Goal: Task Accomplishment & Management: Manage account settings

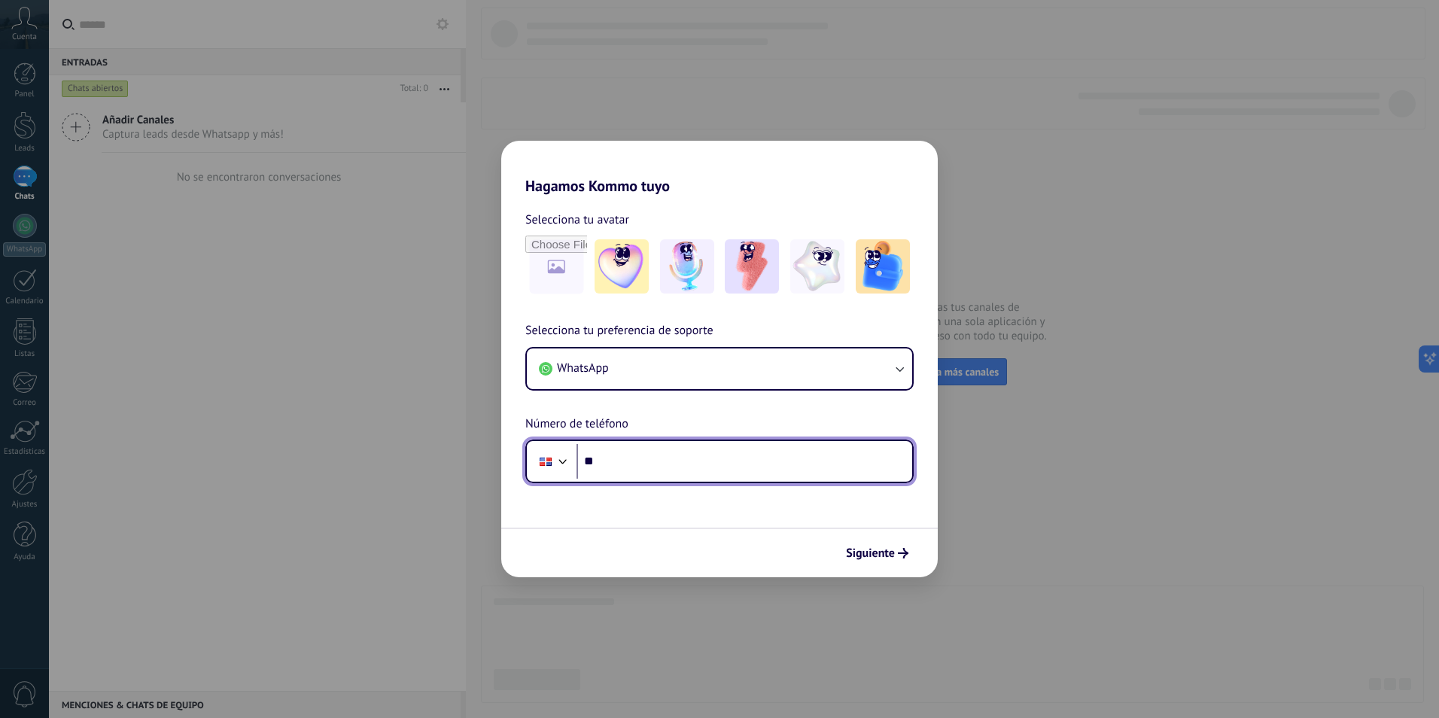
click at [663, 465] on input "**" at bounding box center [745, 461] width 336 height 35
type input "**********"
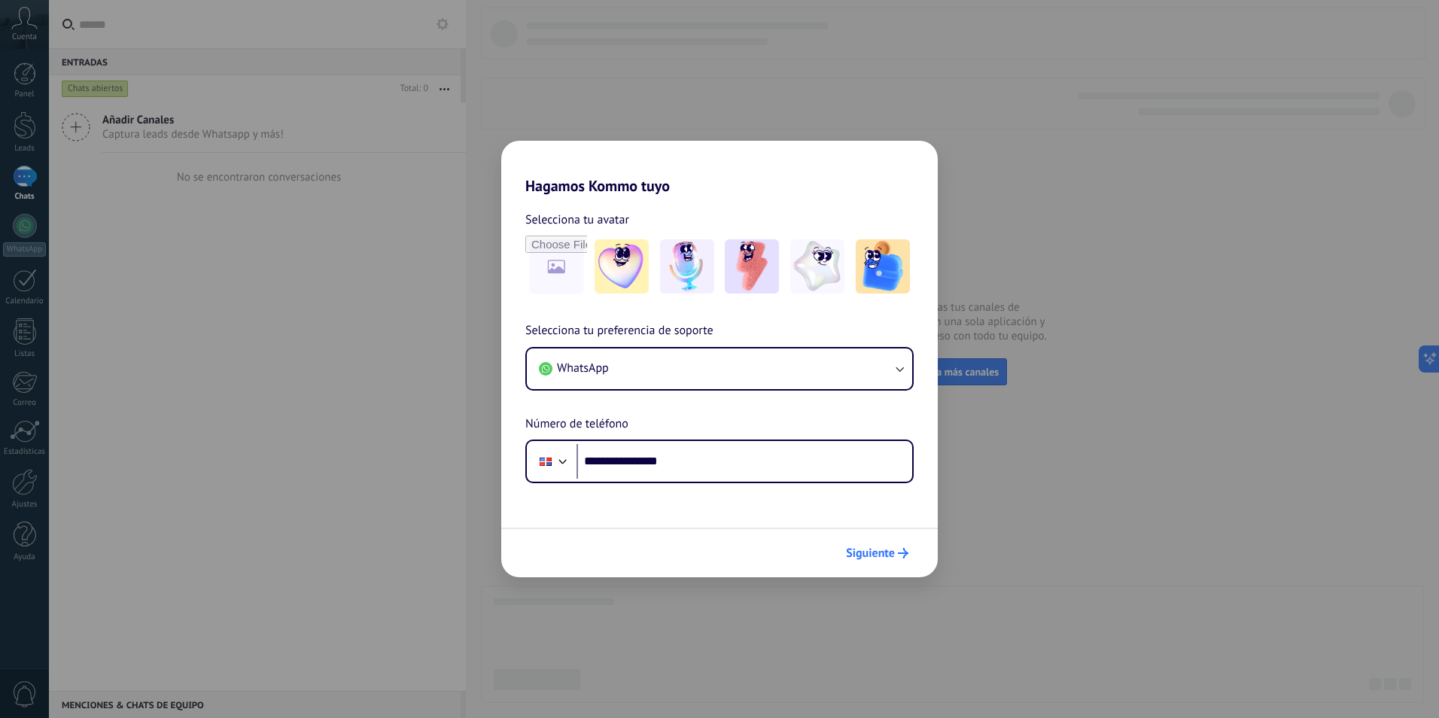
click at [889, 559] on span "Siguiente" at bounding box center [870, 553] width 49 height 11
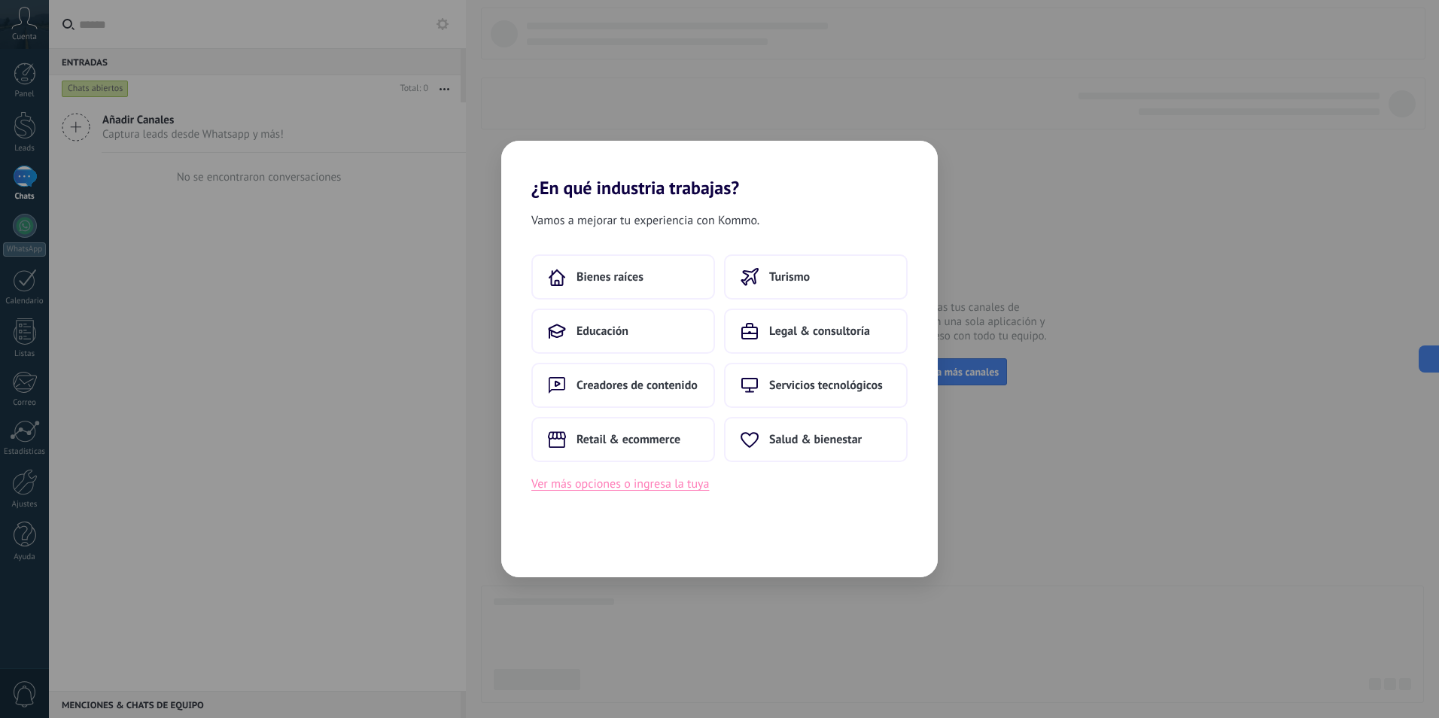
click at [612, 486] on button "Ver más opciones o ingresa la tuya" at bounding box center [621, 484] width 178 height 20
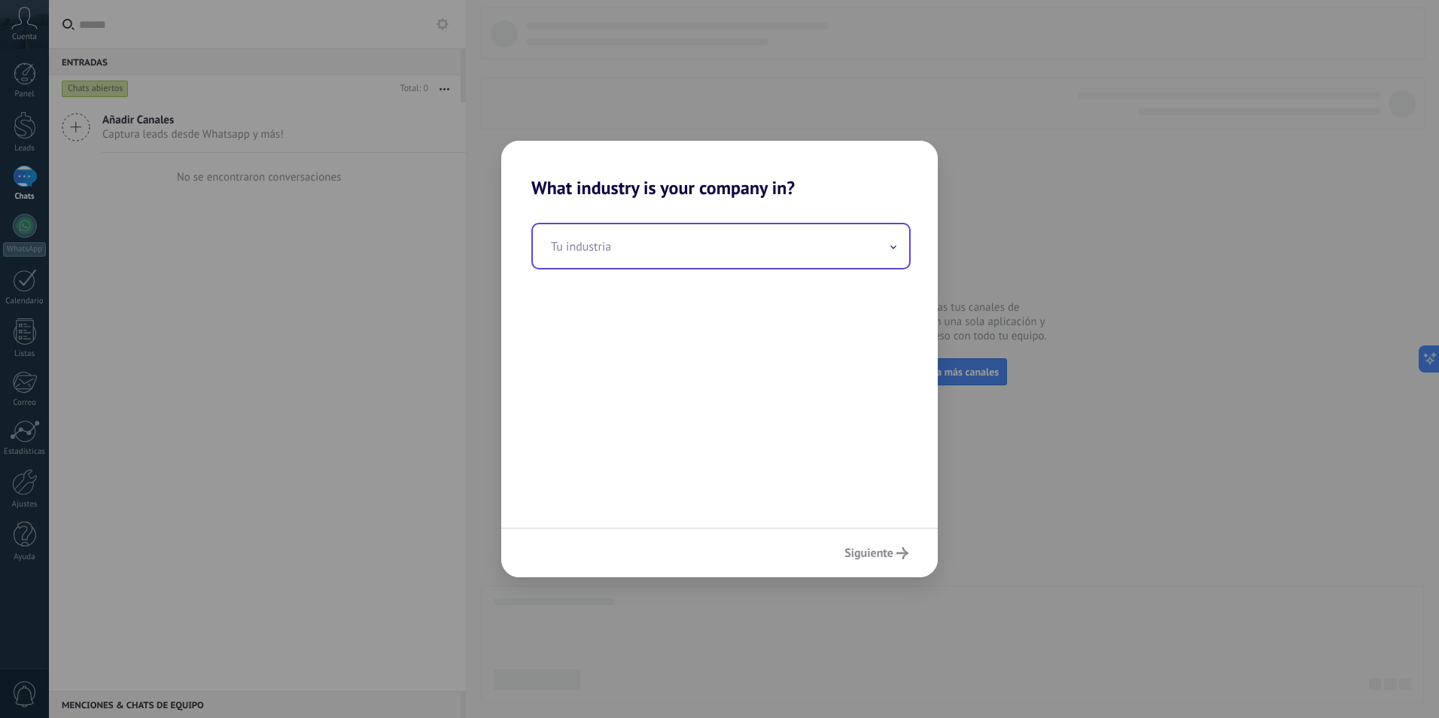
click at [614, 245] on input "text" at bounding box center [721, 246] width 376 height 44
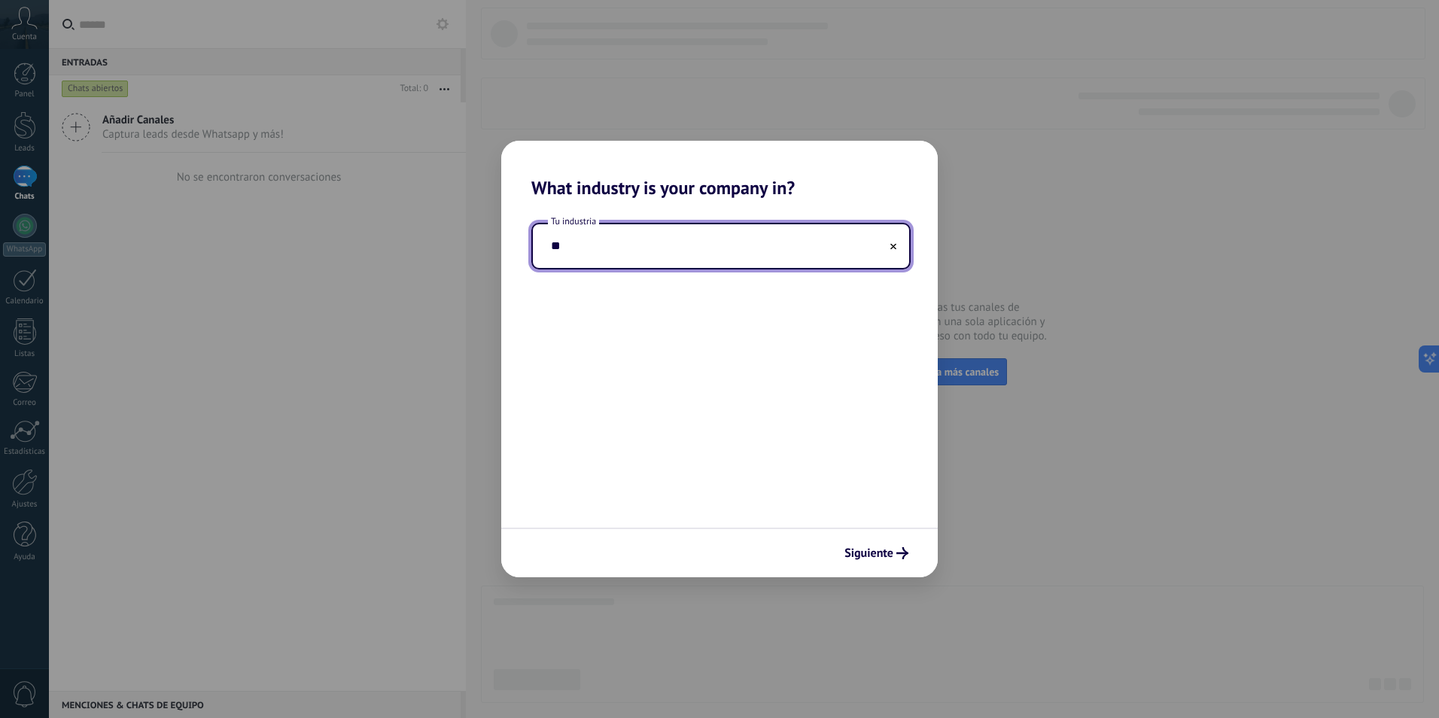
type input "*"
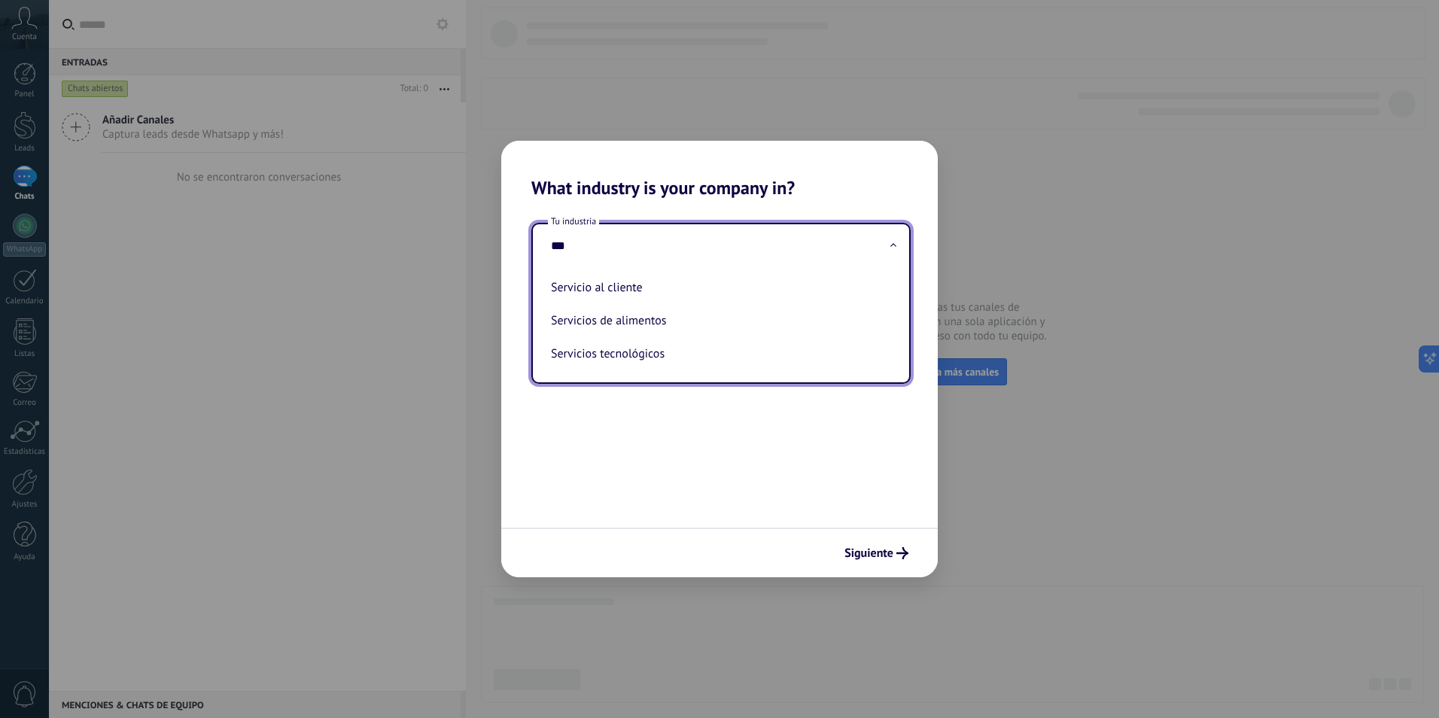
drag, startPoint x: 595, startPoint y: 245, endPoint x: 498, endPoint y: 259, distance: 97.3
click at [498, 259] on div "What industry is your company in? Tu industria *** Servicio al cliente Servicio…" at bounding box center [719, 359] width 1439 height 718
click at [643, 292] on li "Servicio al cliente" at bounding box center [718, 287] width 346 height 33
type input "**********"
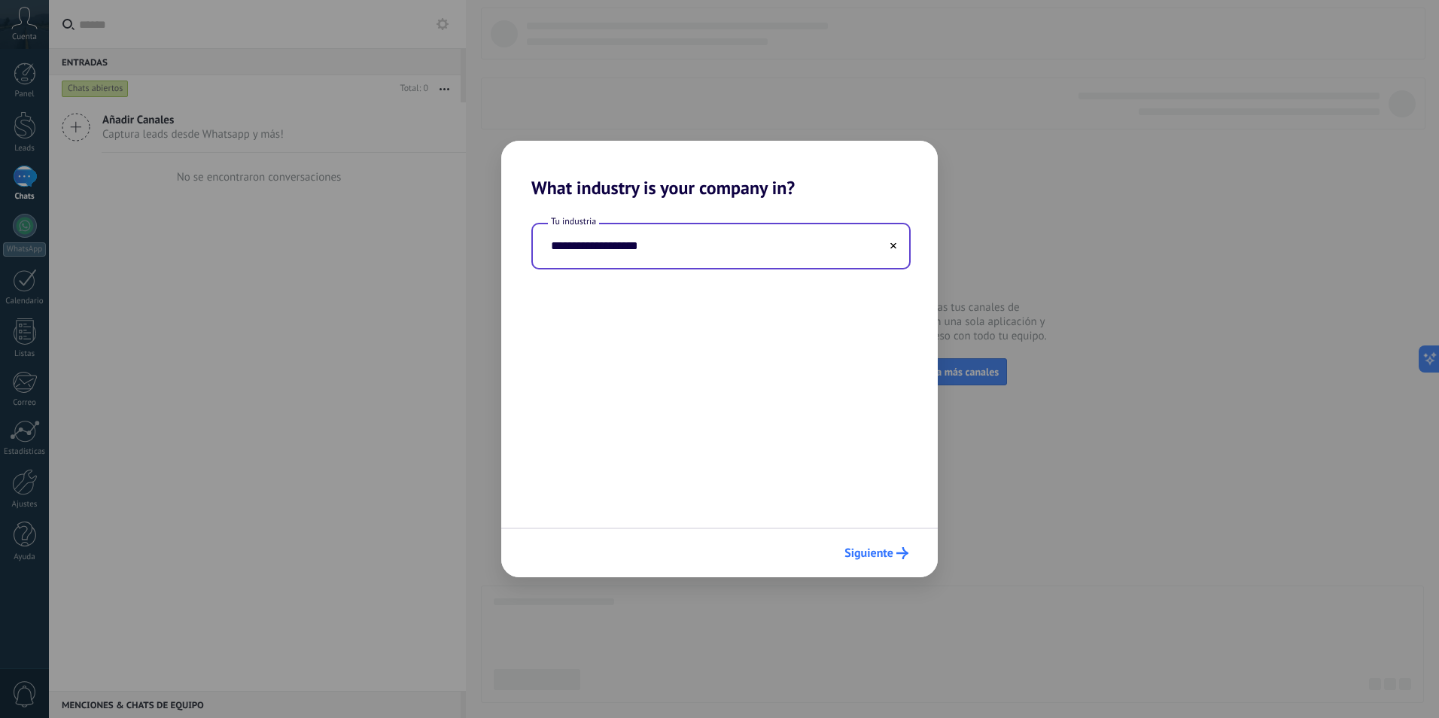
click at [856, 556] on span "Siguiente" at bounding box center [869, 553] width 49 height 11
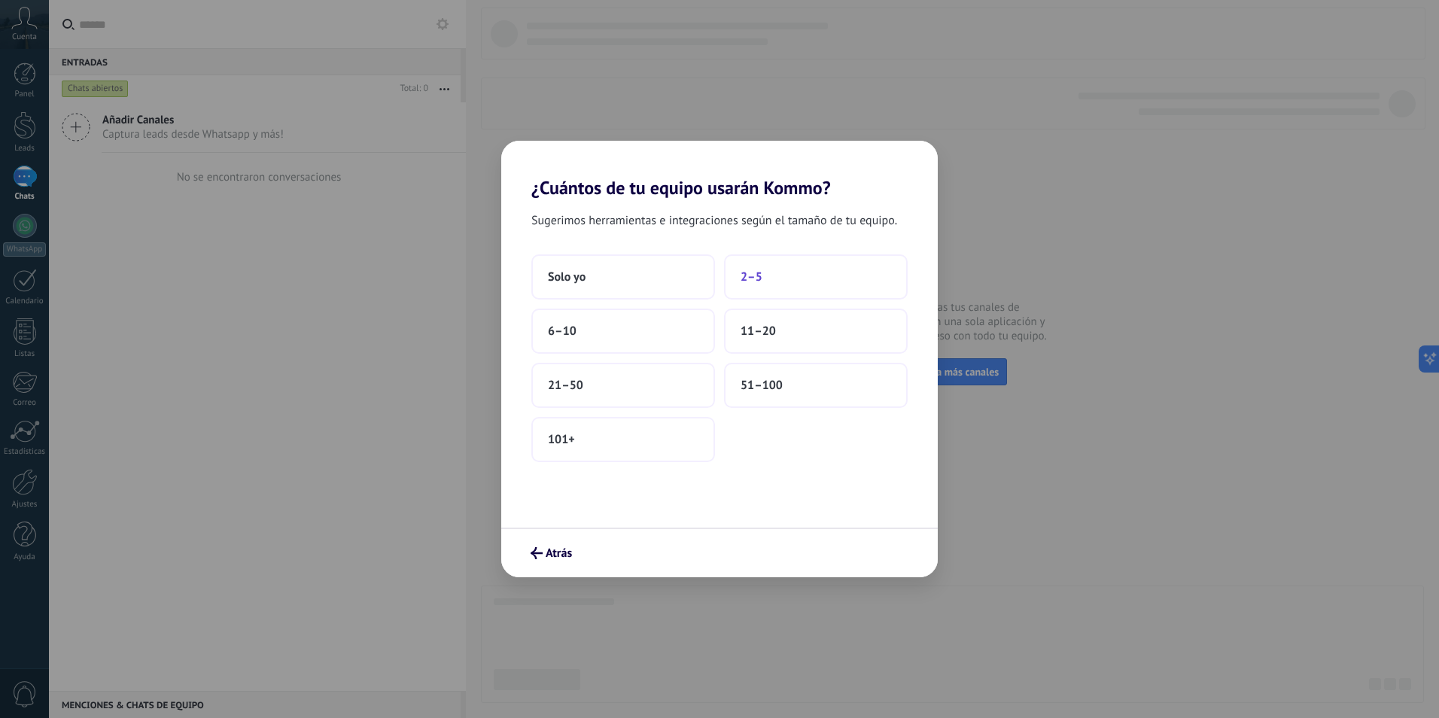
click at [754, 284] on span "2–5" at bounding box center [752, 277] width 22 height 15
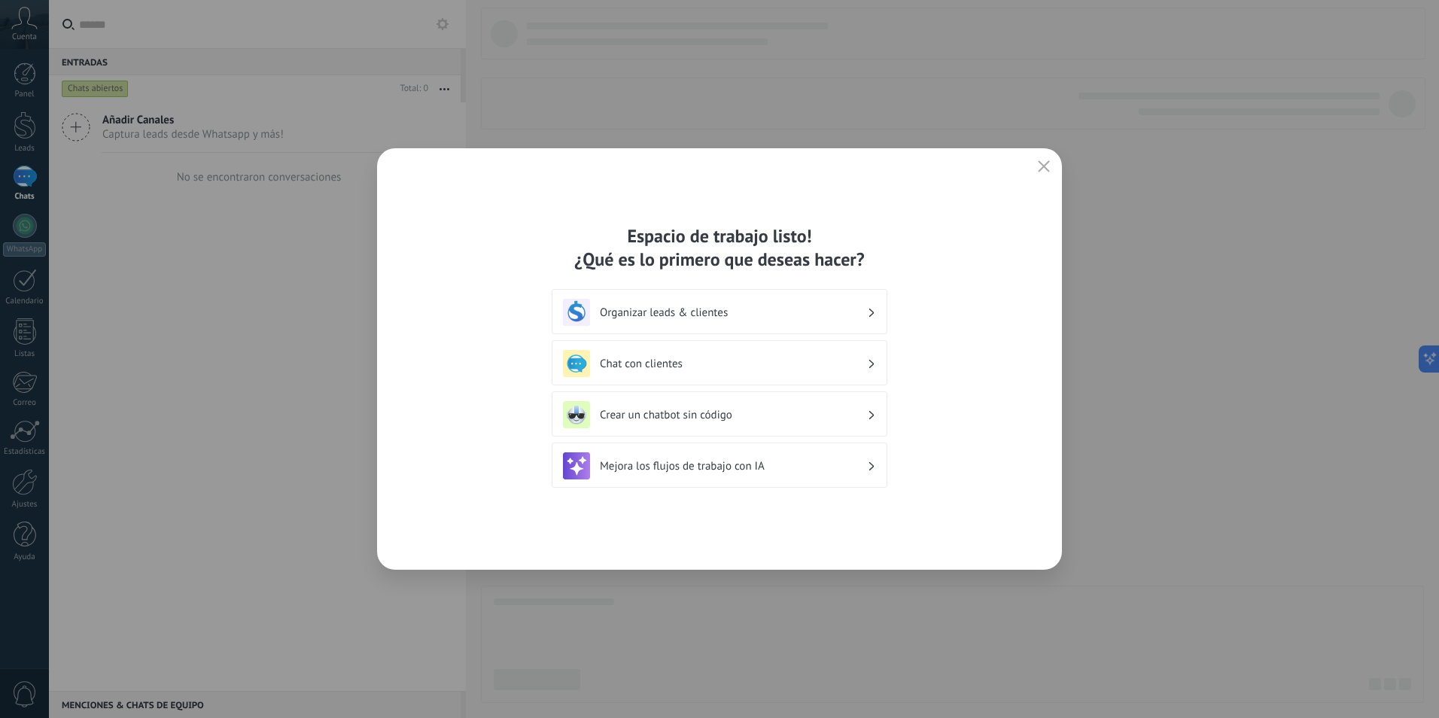
click at [797, 315] on h3 "Organizar leads & clientes" at bounding box center [733, 313] width 267 height 14
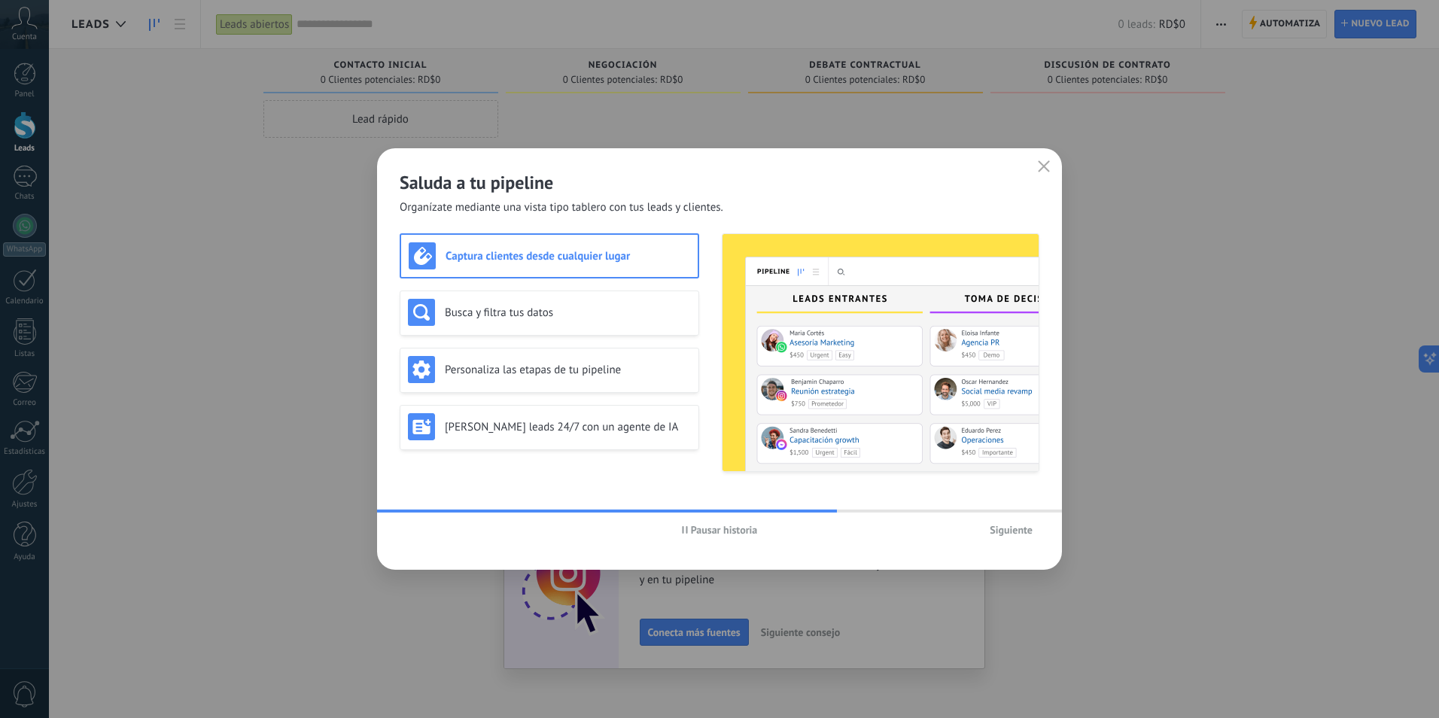
click at [1022, 535] on span "Siguiente" at bounding box center [1011, 530] width 43 height 11
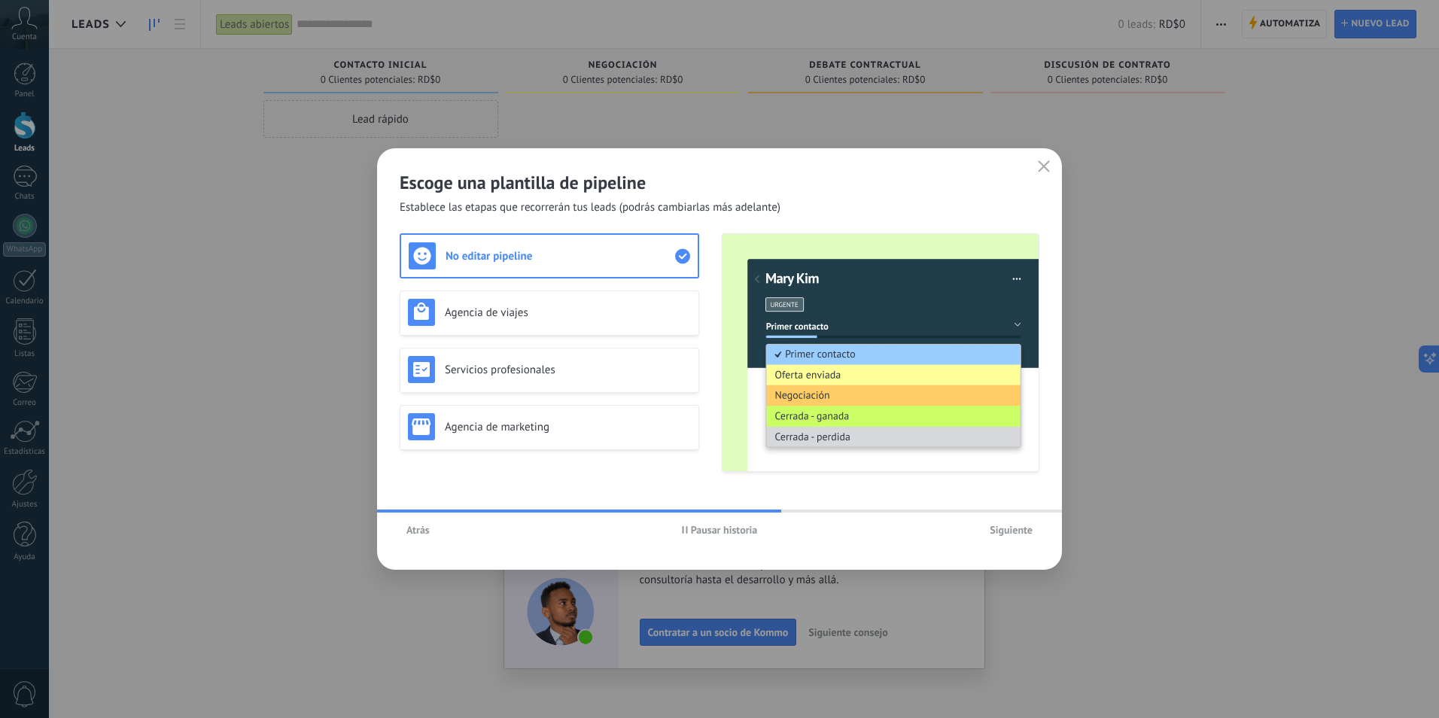
click at [1022, 535] on span "Siguiente" at bounding box center [1011, 530] width 43 height 11
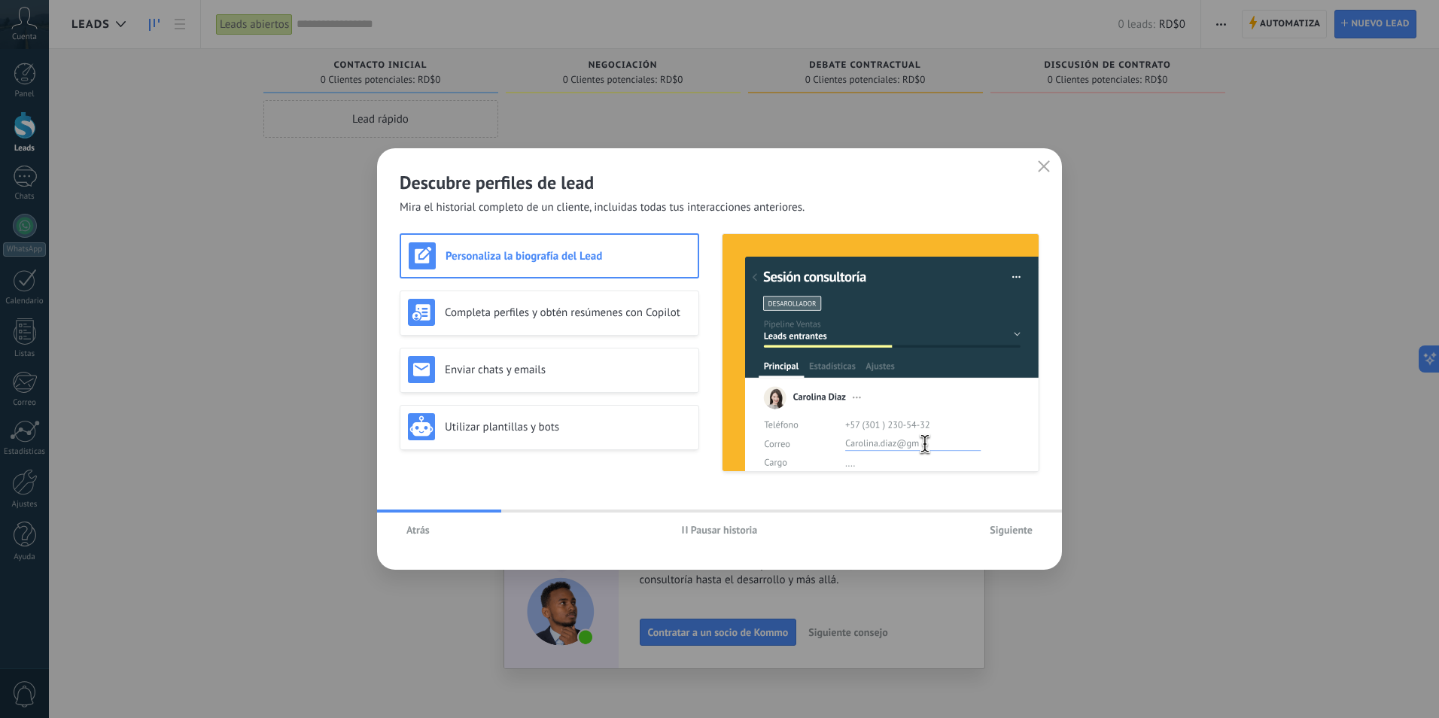
click at [1022, 535] on span "Siguiente" at bounding box center [1011, 530] width 43 height 11
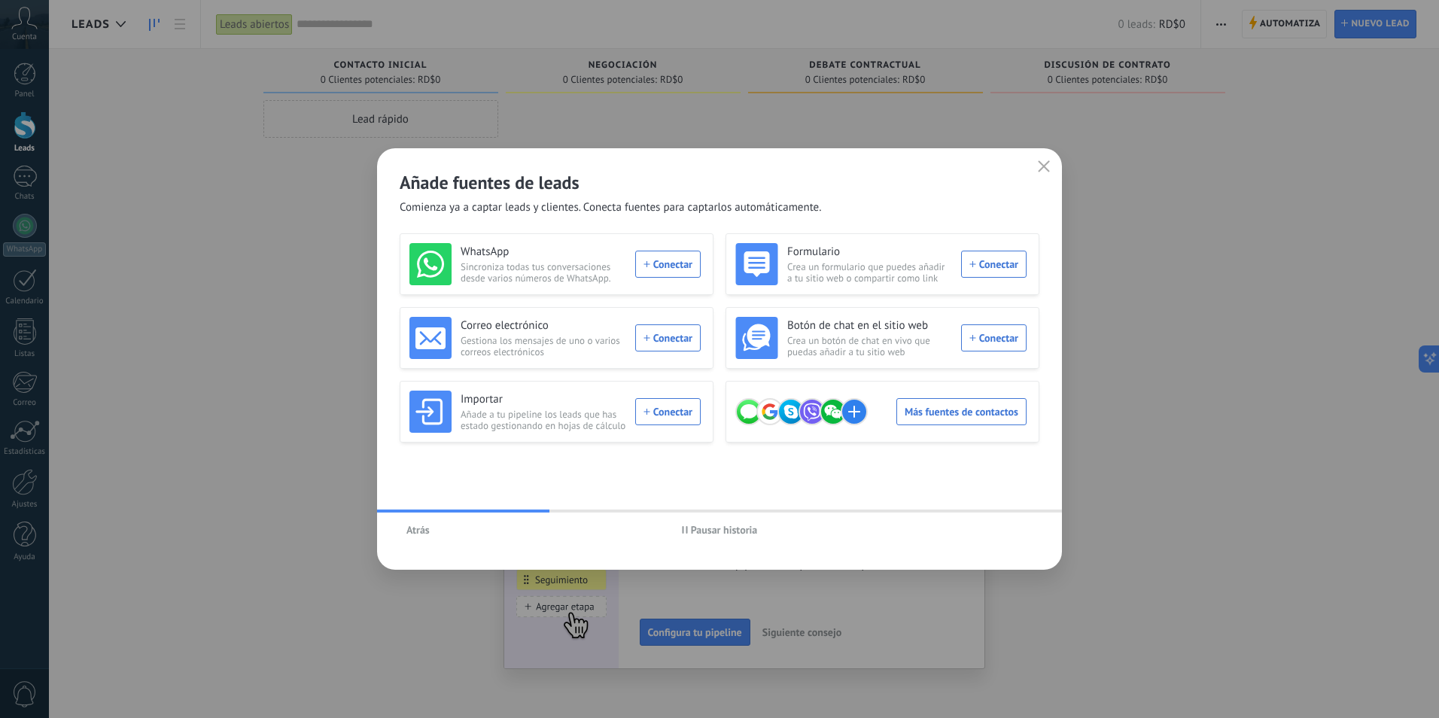
click at [1046, 162] on icon "button" at bounding box center [1044, 166] width 12 height 12
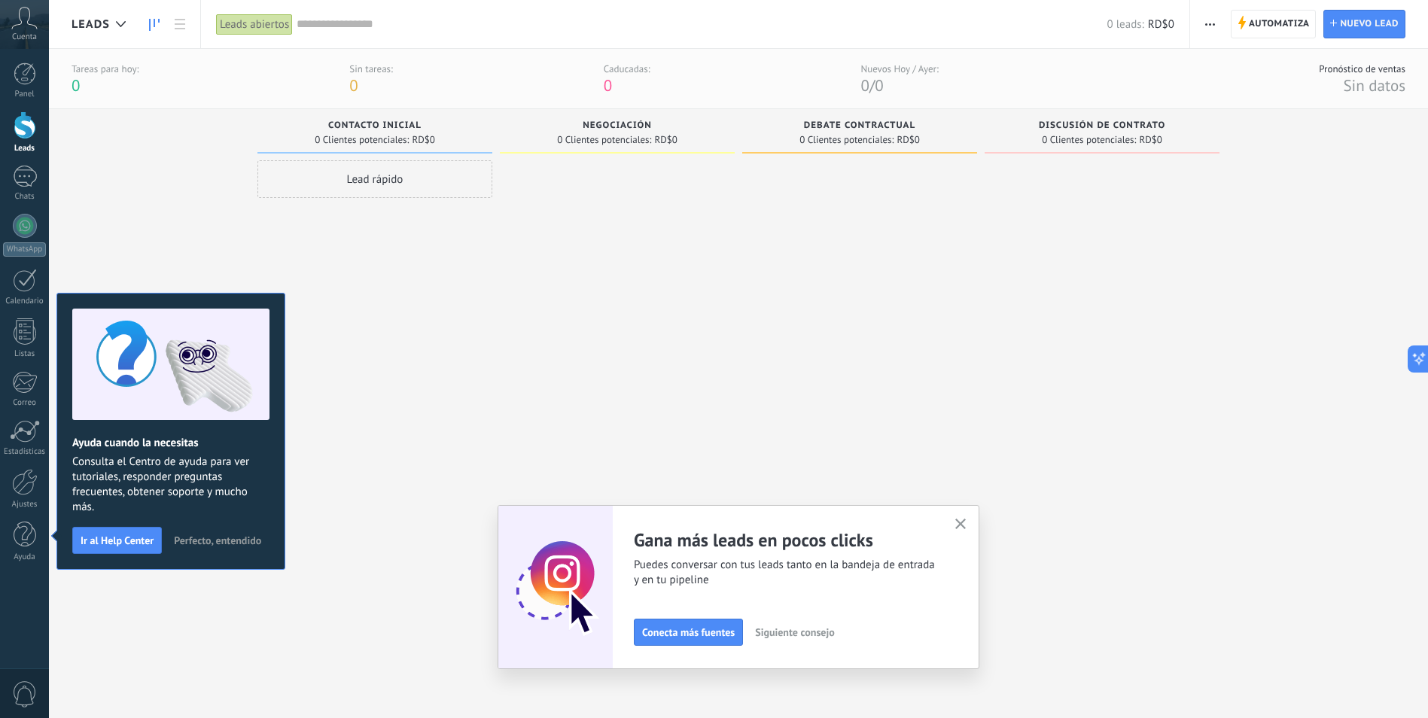
click at [961, 524] on icon "button" at bounding box center [960, 524] width 11 height 11
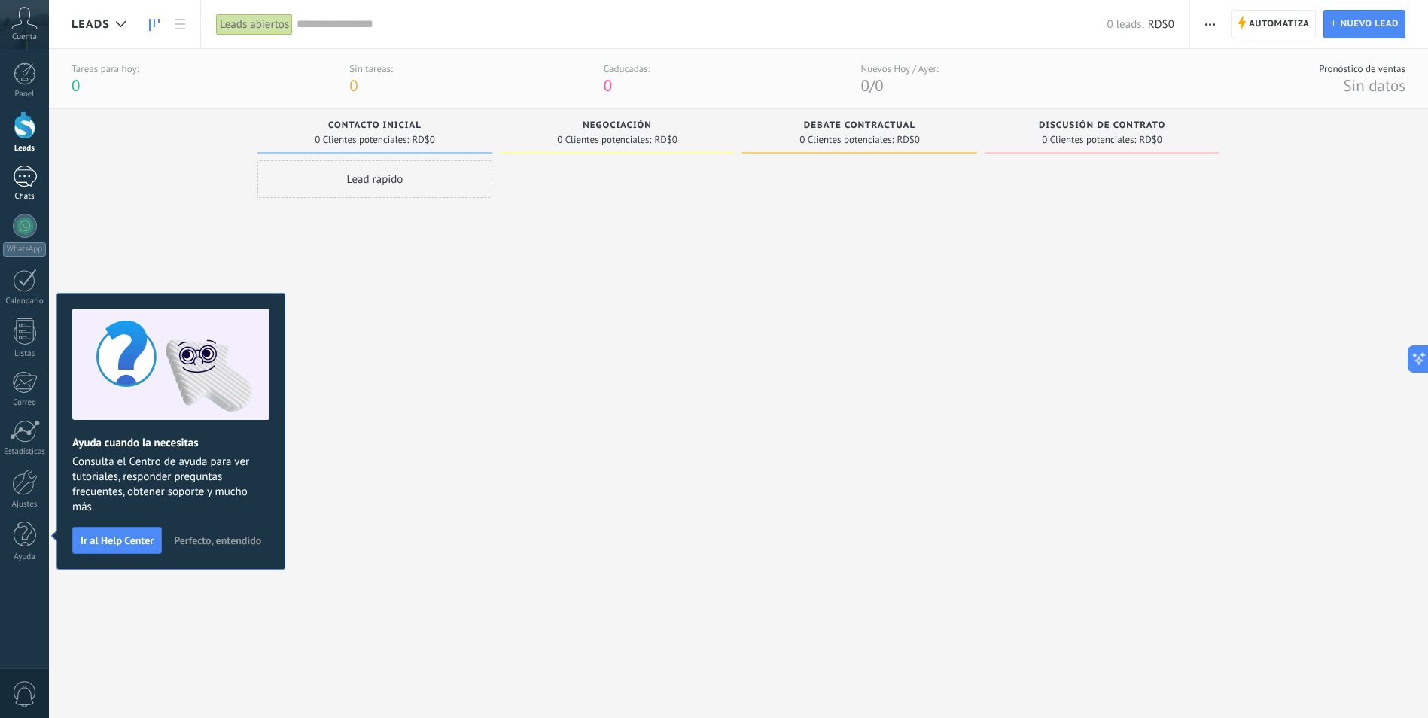
click at [23, 176] on div at bounding box center [25, 177] width 24 height 22
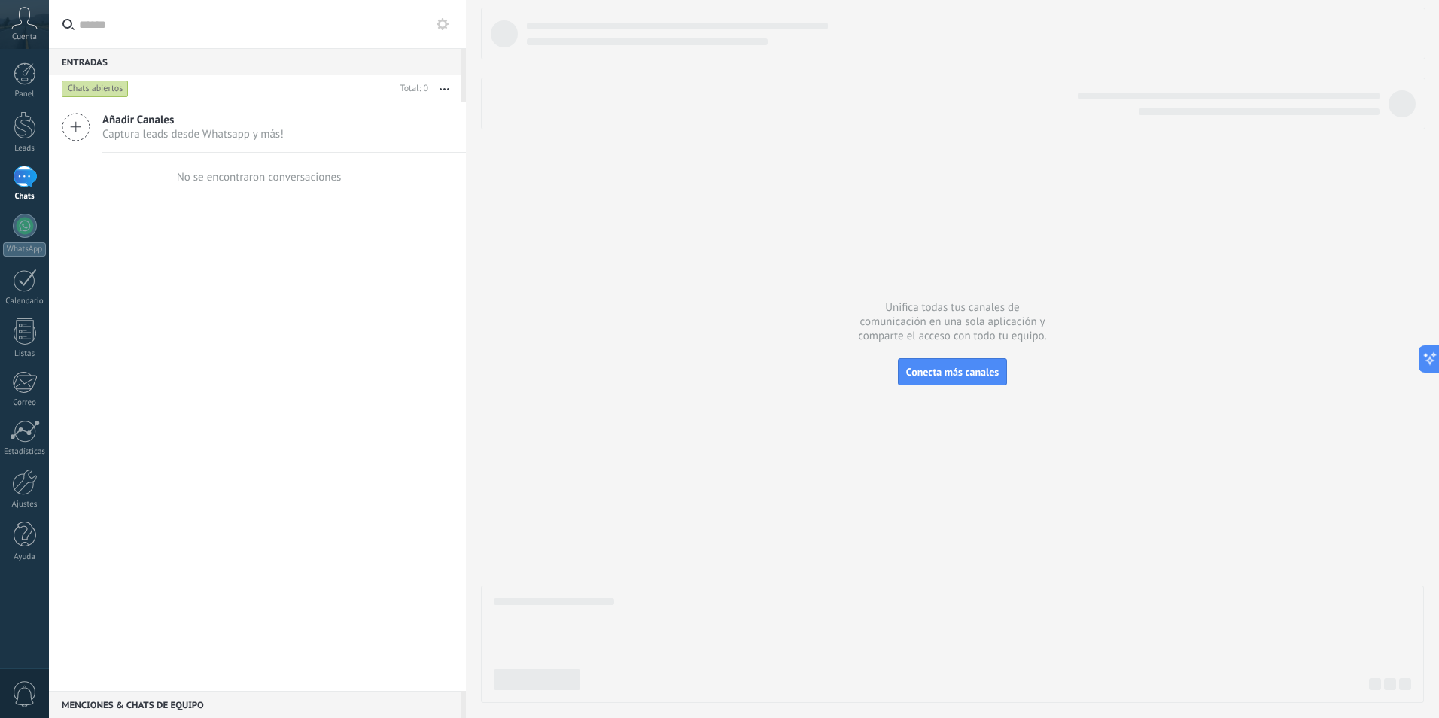
click at [28, 182] on div at bounding box center [25, 177] width 24 height 22
click at [359, 296] on div "Añadir Canales Captura leads desde Whatsapp y más! No se encontraron conversaci…" at bounding box center [257, 396] width 417 height 589
click at [95, 90] on div "Chats abiertos" at bounding box center [95, 89] width 67 height 18
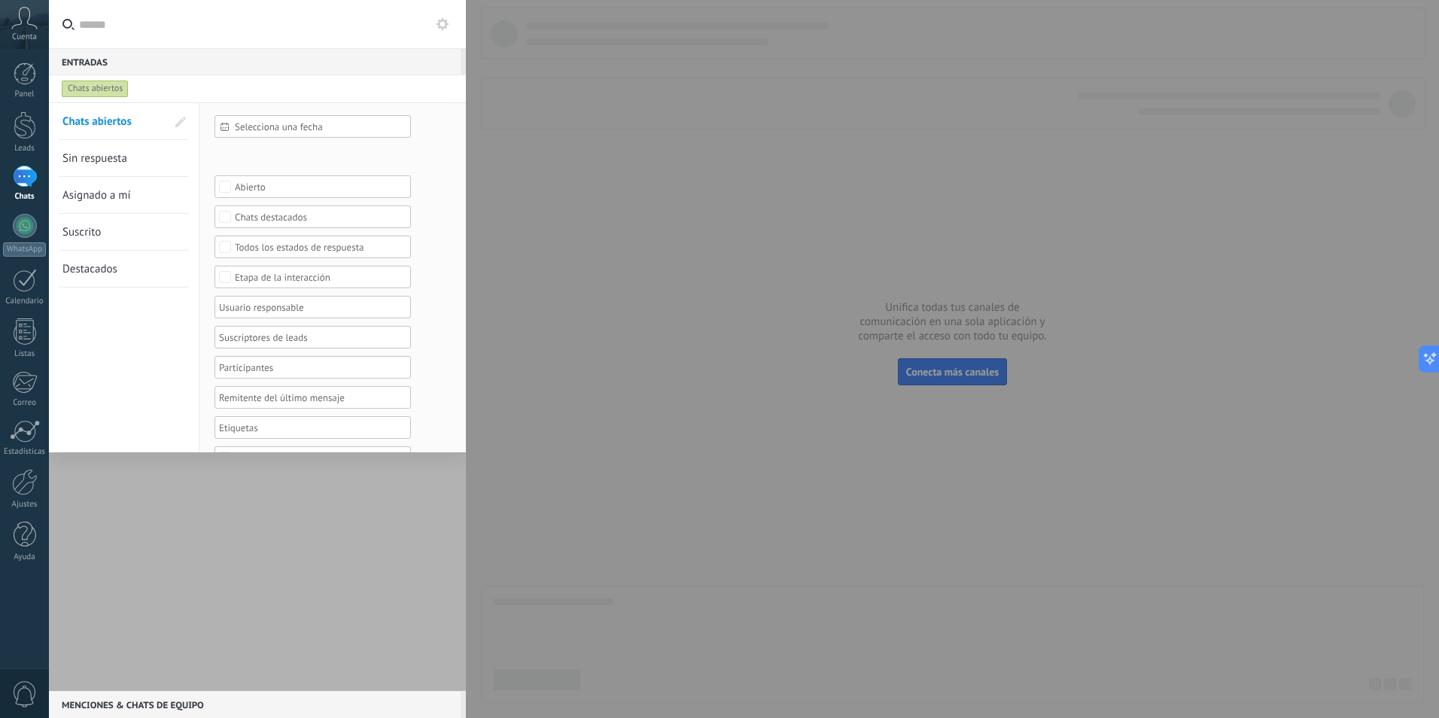
click at [288, 129] on span "Selecciona una fecha" at bounding box center [319, 126] width 168 height 11
click at [267, 220] on li "Hoy" at bounding box center [319, 221] width 209 height 23
click at [247, 427] on span "Aplicar" at bounding box center [246, 429] width 32 height 11
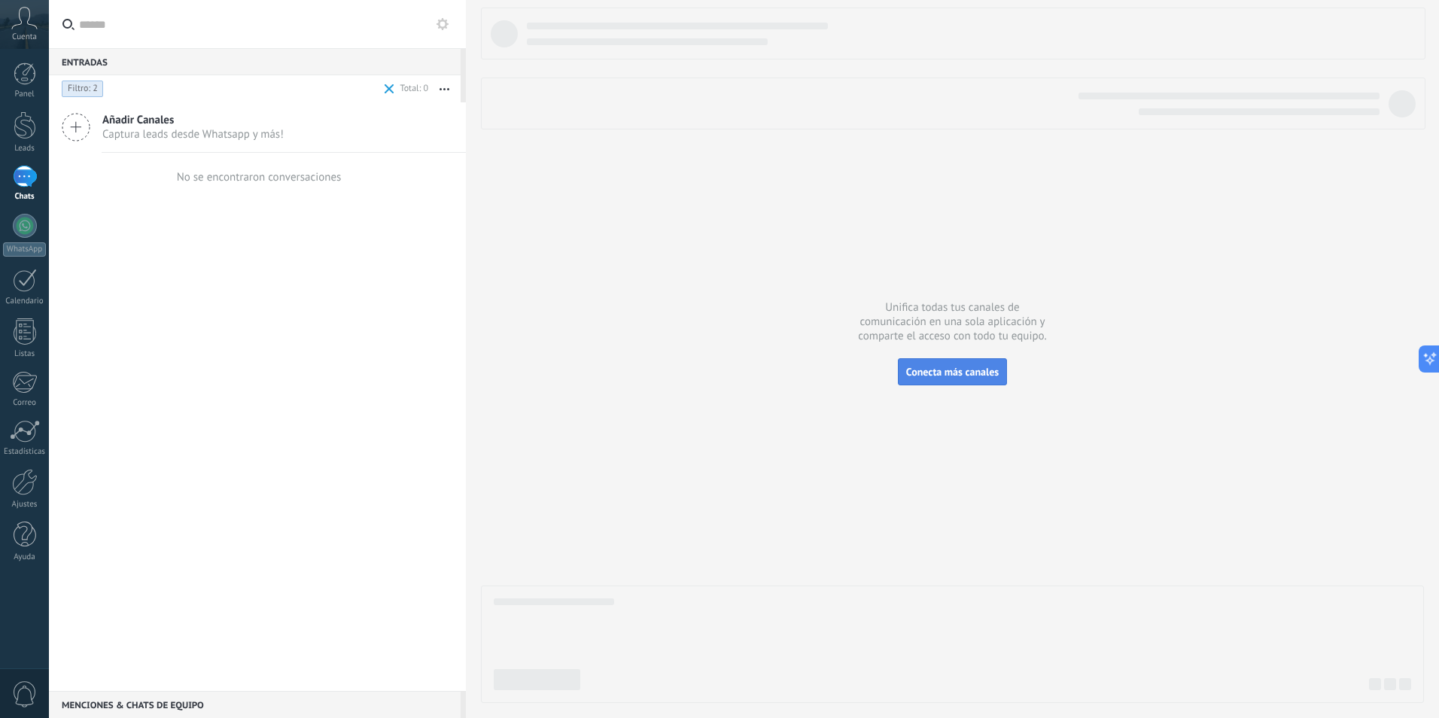
click at [953, 375] on span "Conecta más canales" at bounding box center [952, 372] width 93 height 14
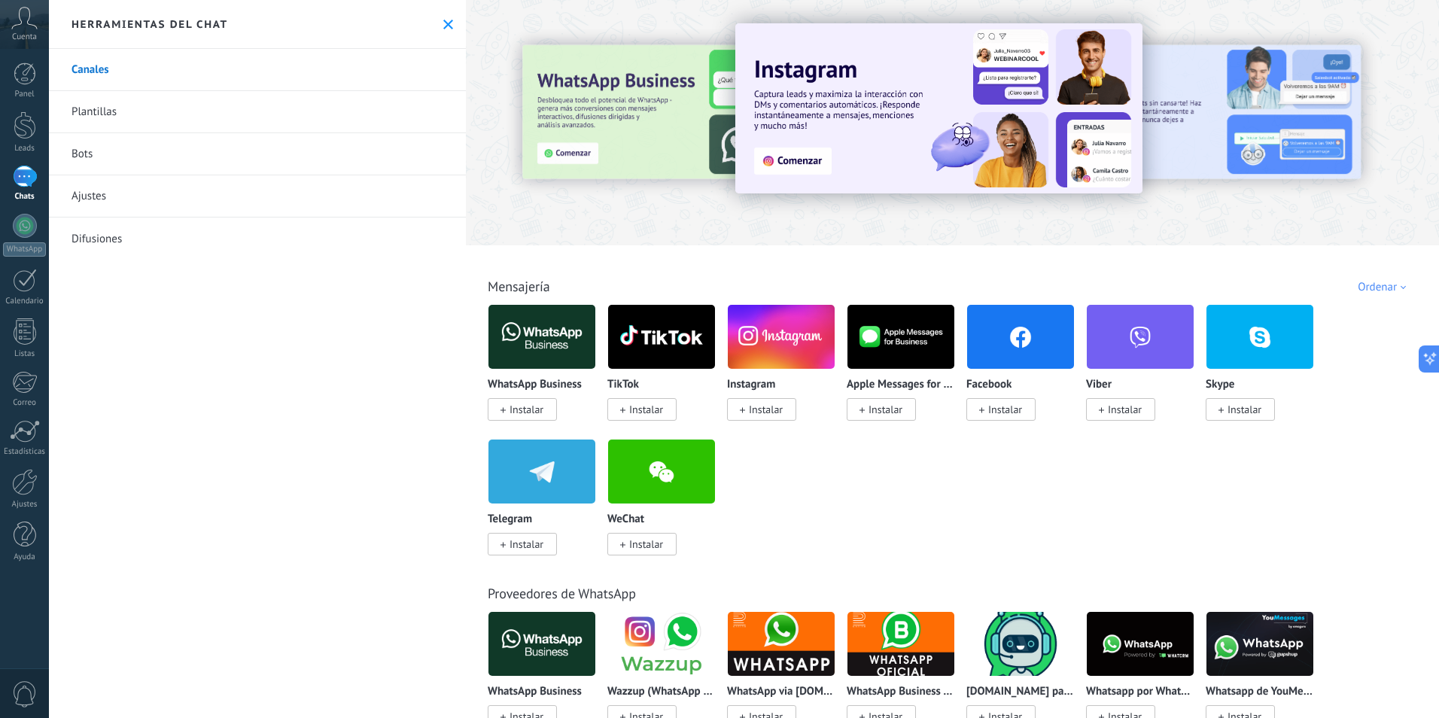
click at [553, 340] on img at bounding box center [542, 336] width 107 height 73
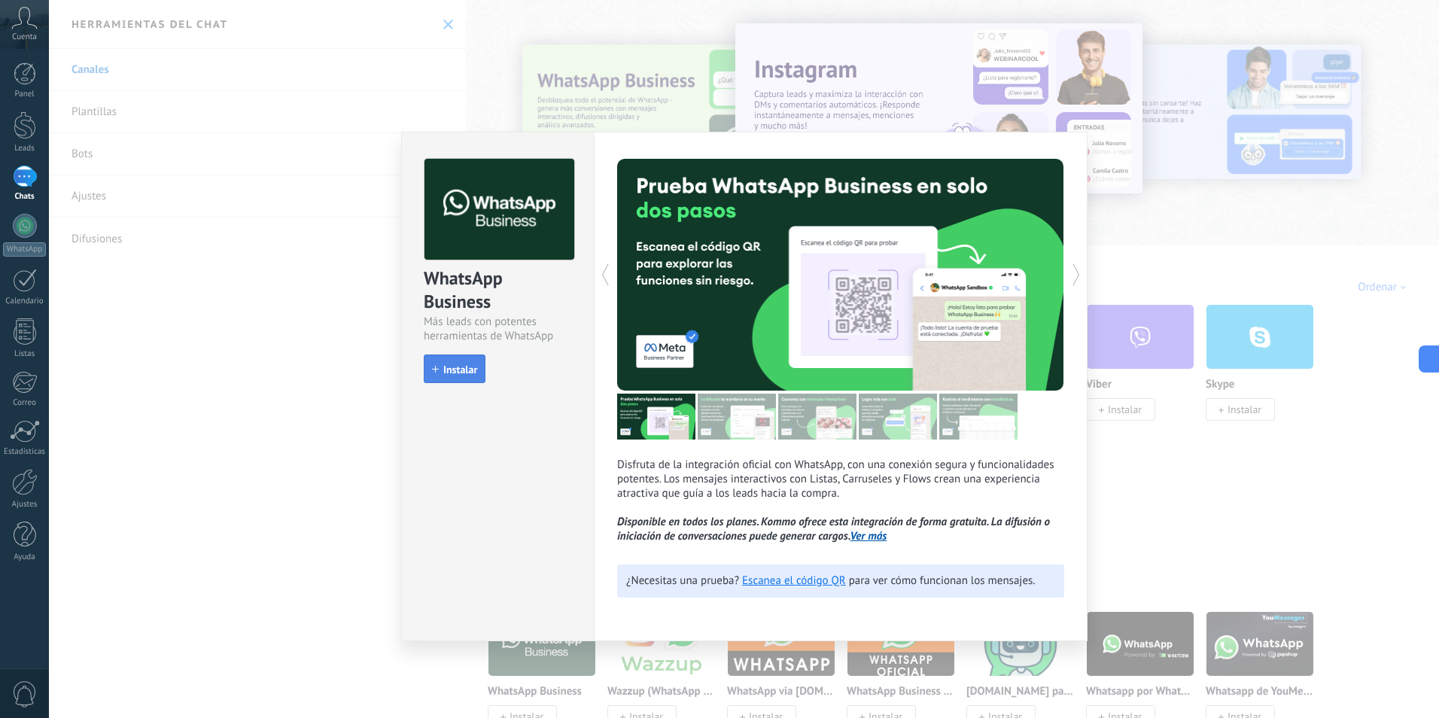
click at [454, 370] on span "Instalar" at bounding box center [460, 369] width 34 height 11
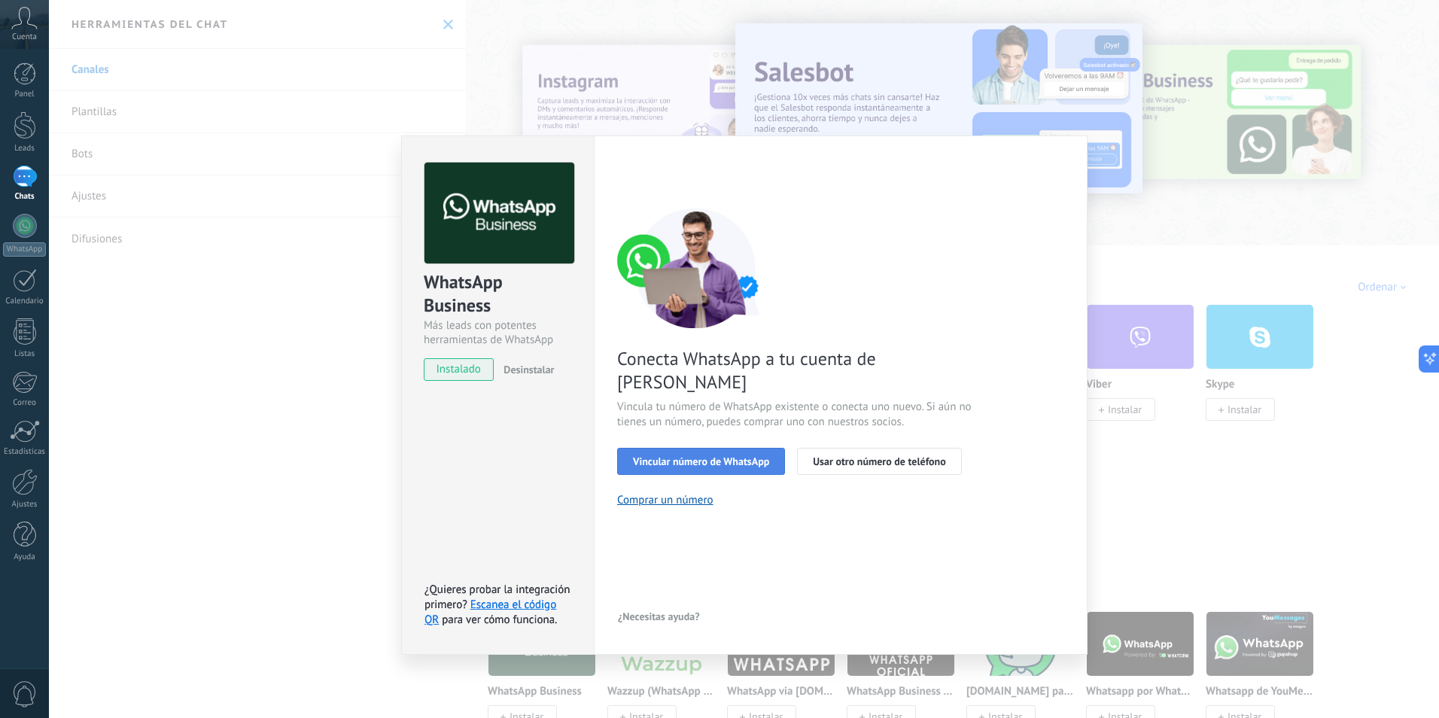
click at [735, 456] on span "Vincular número de WhatsApp" at bounding box center [701, 461] width 136 height 11
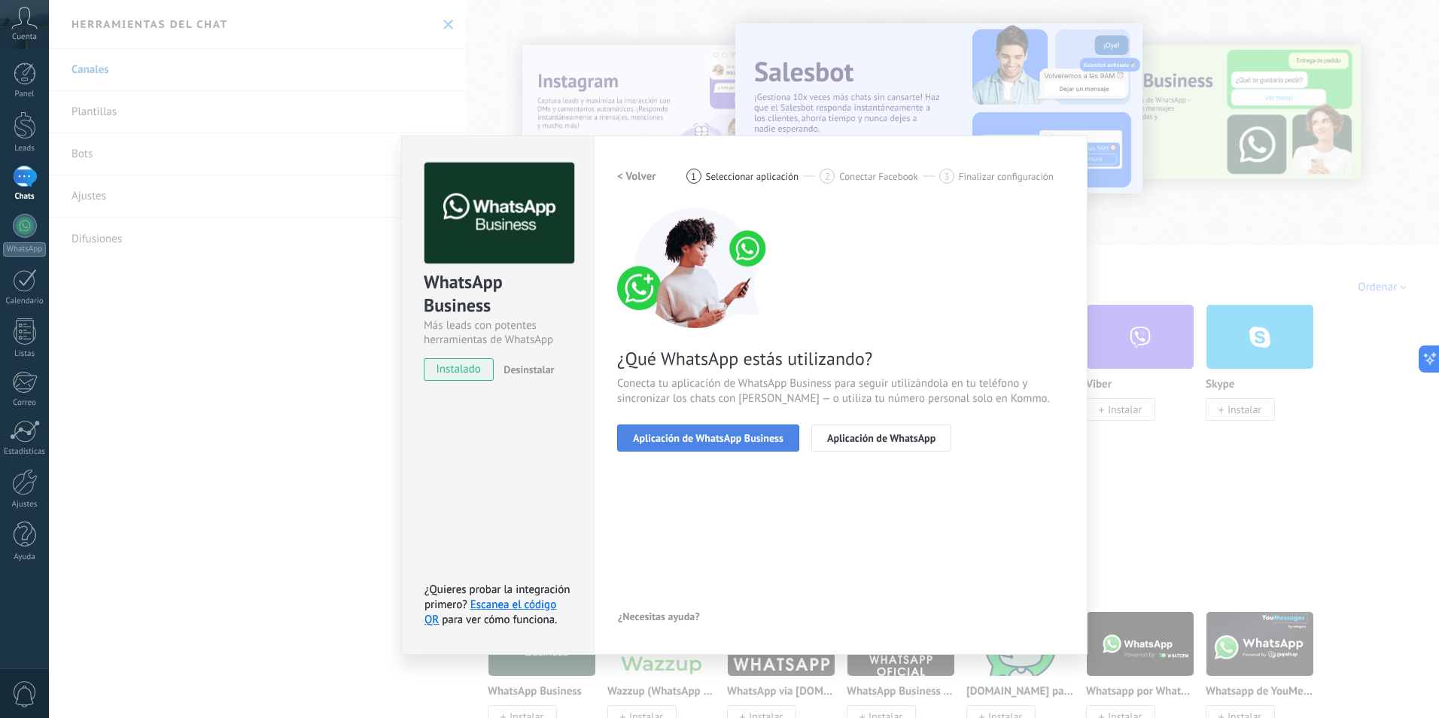
click at [730, 440] on span "Aplicación de WhatsApp Business" at bounding box center [708, 438] width 151 height 11
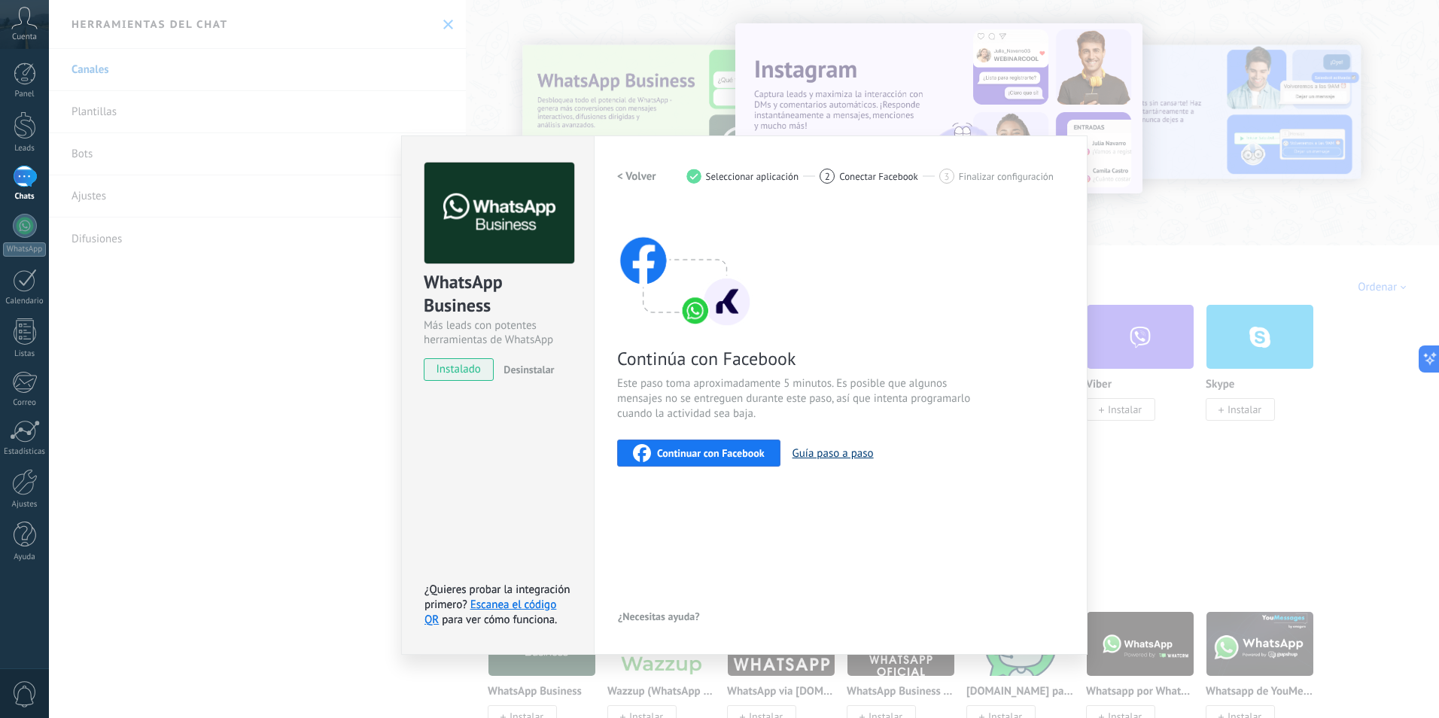
click at [840, 455] on button "Guía paso a paso" at bounding box center [833, 453] width 81 height 14
click at [1136, 367] on div "WhatsApp Business Más leads con potentes herramientas de WhatsApp instalado Des…" at bounding box center [744, 359] width 1391 height 718
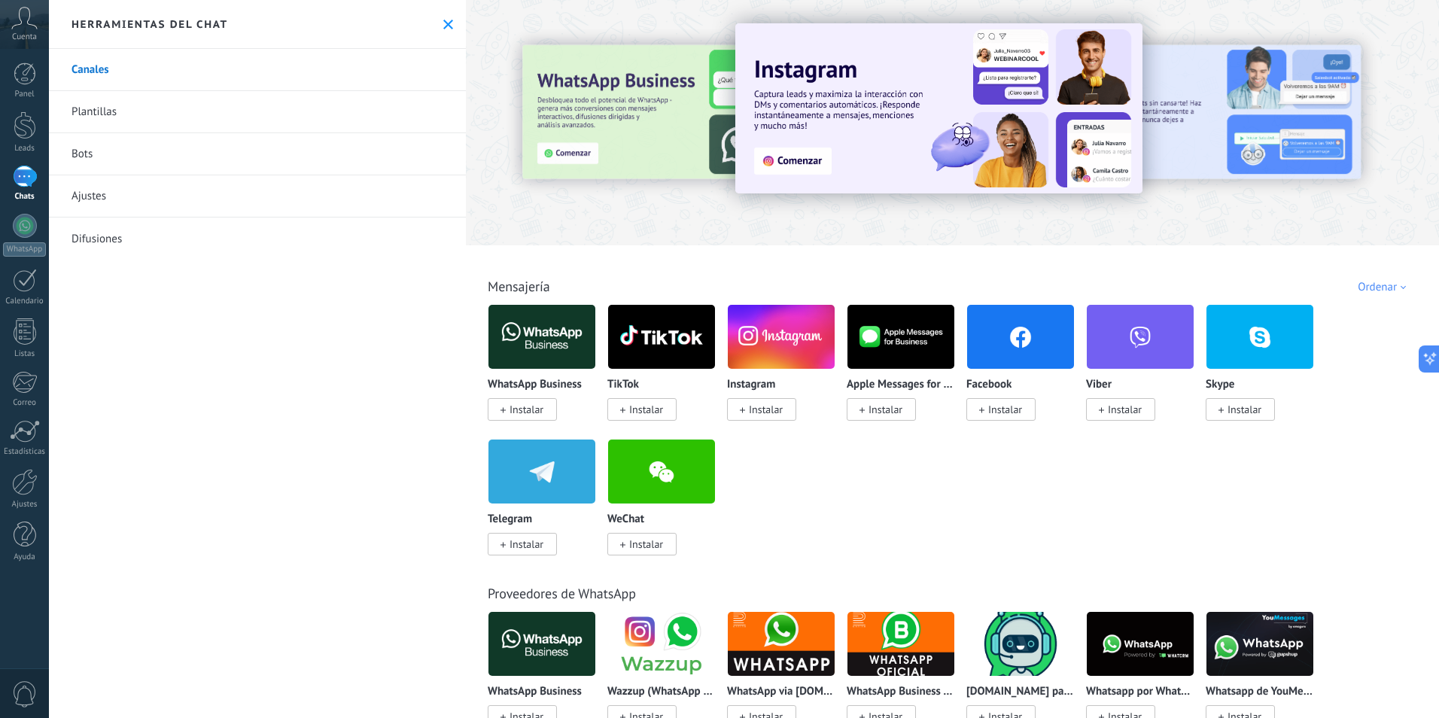
click at [17, 30] on div "Cuenta" at bounding box center [24, 24] width 49 height 49
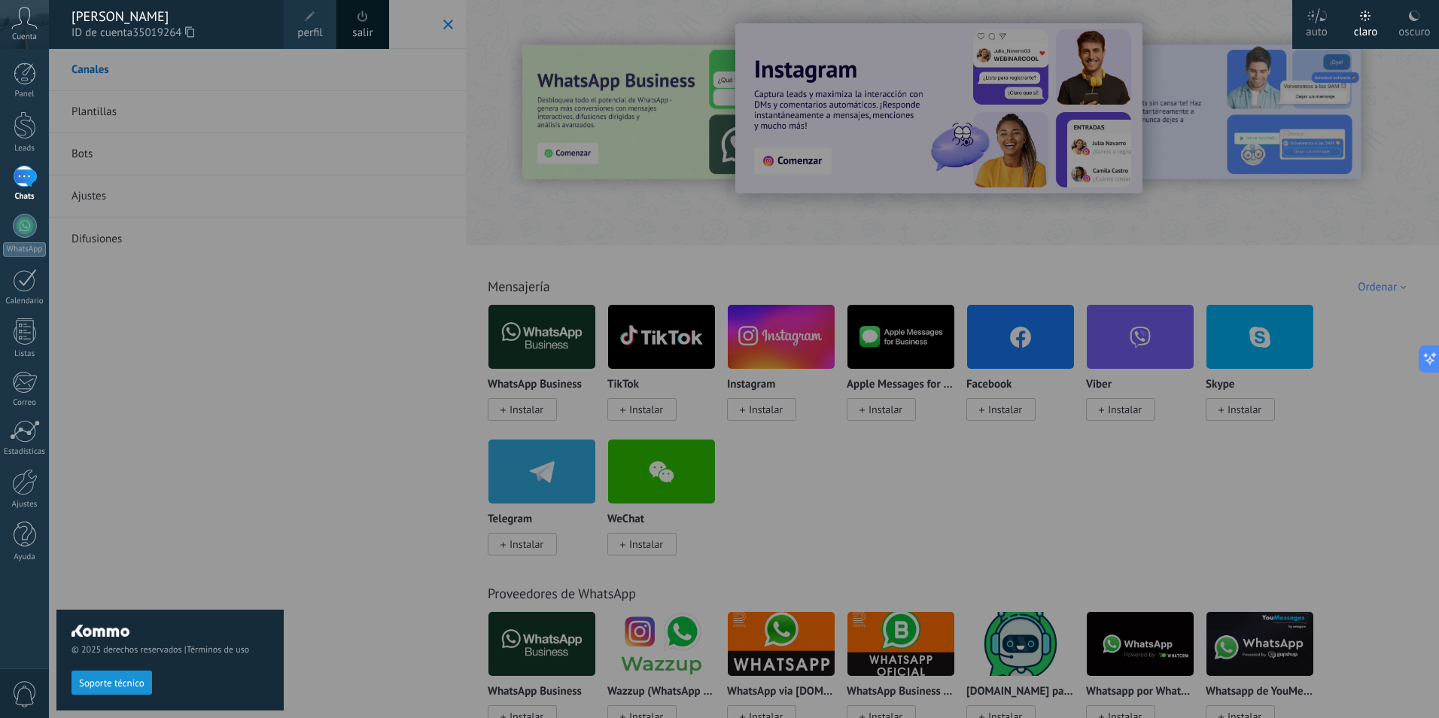
click at [313, 32] on span "perfil" at bounding box center [309, 33] width 25 height 17
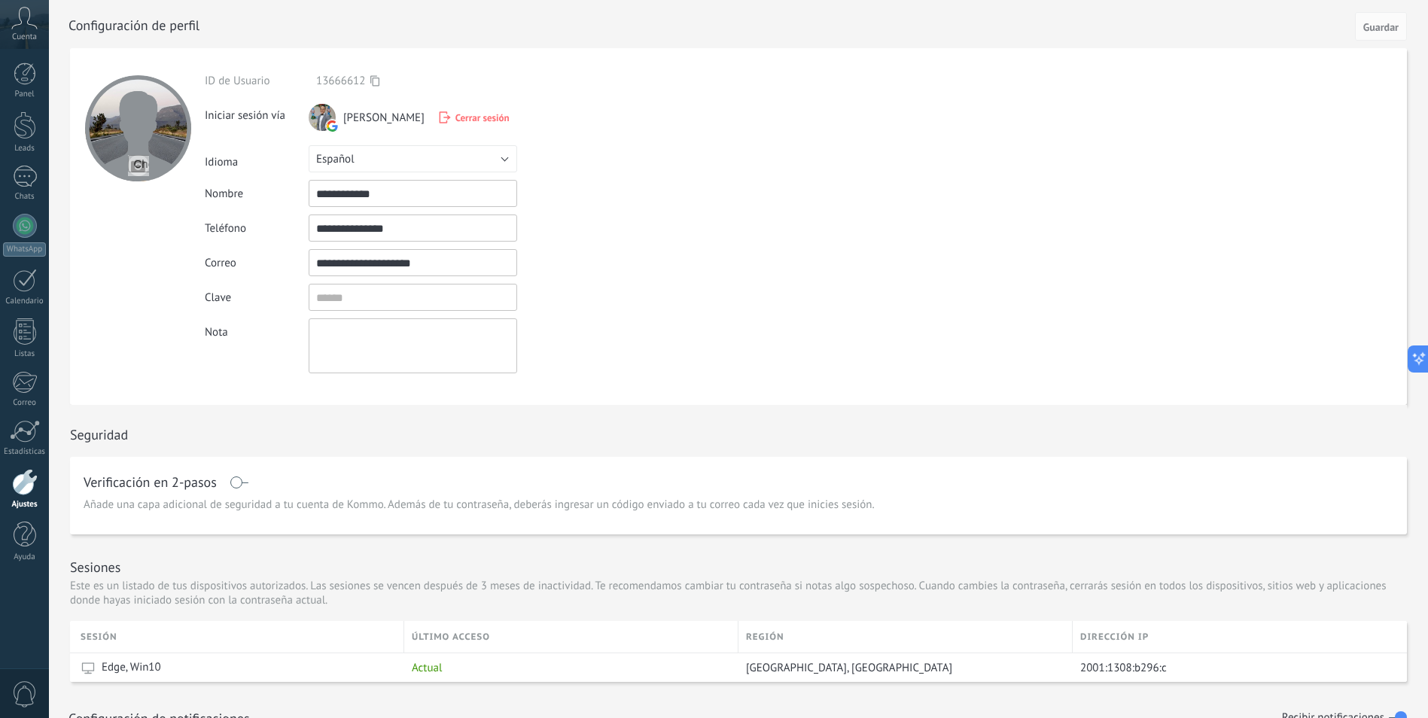
click at [28, 484] on div at bounding box center [25, 482] width 26 height 26
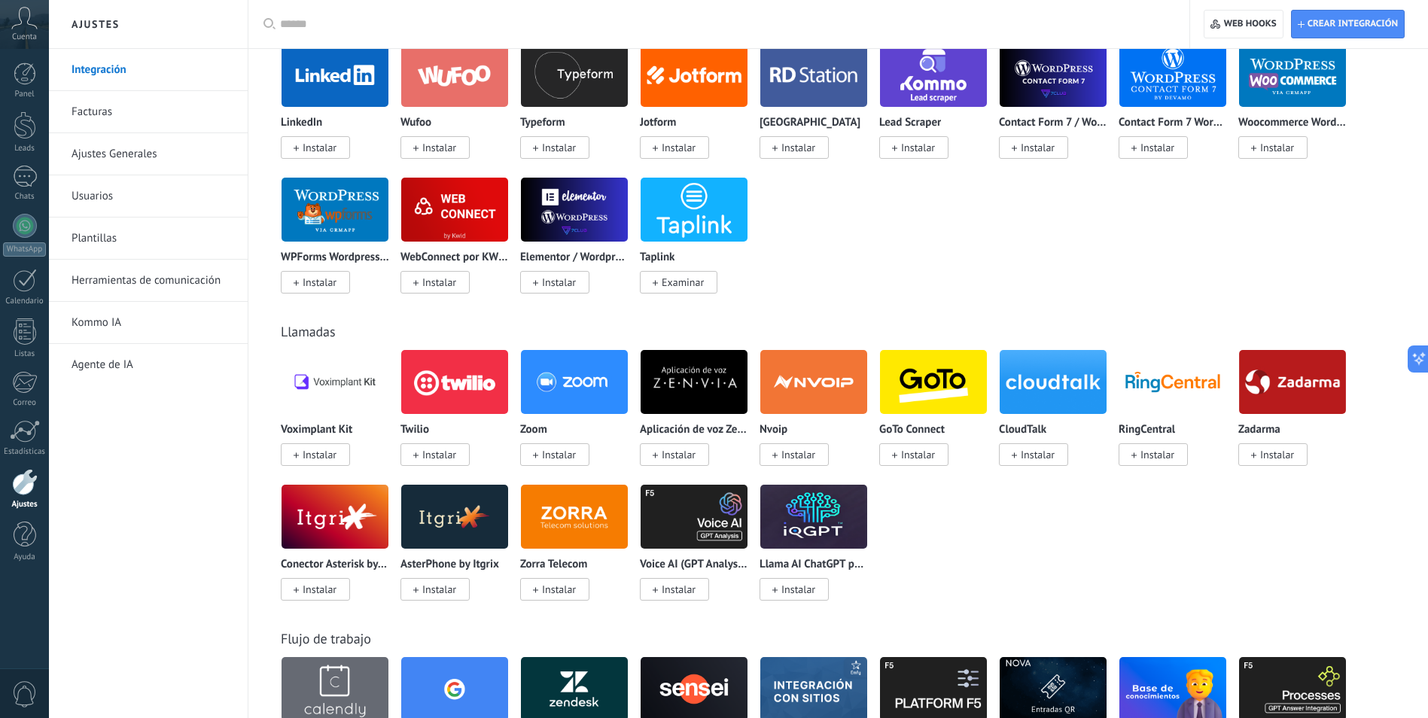
scroll to position [1004, 0]
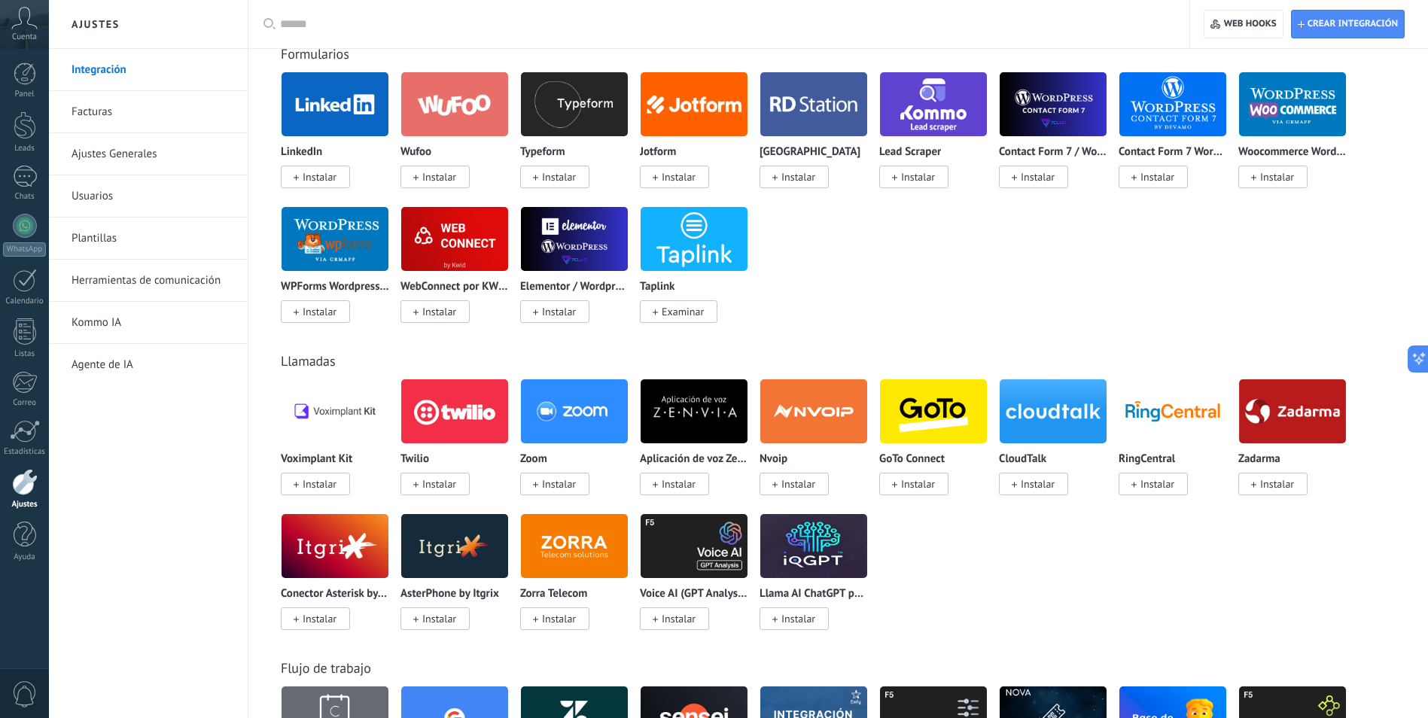
click at [114, 121] on link "Facturas" at bounding box center [152, 112] width 161 height 42
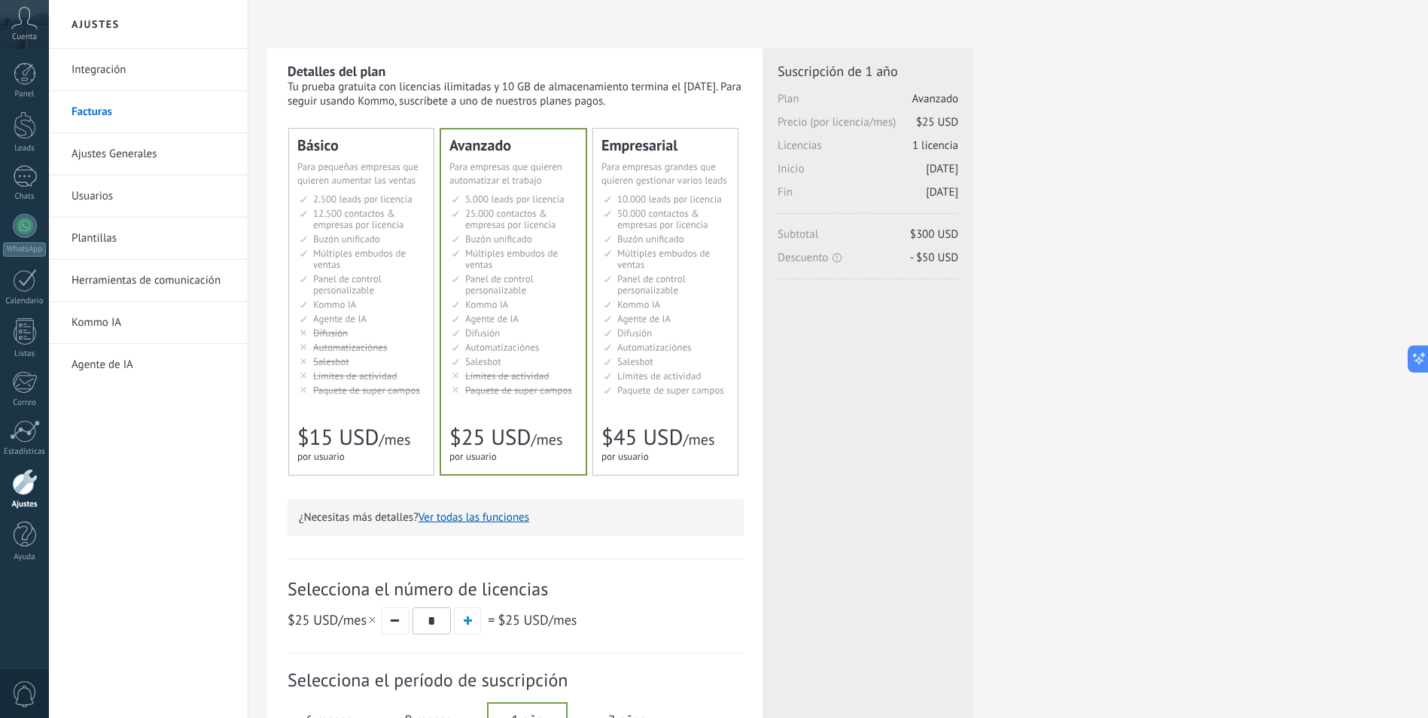
click at [401, 305] on li "Kommo AI Kommo AI Kommo IA Kommo AI Kommo IA Kommo AI Kommo AI" at bounding box center [363, 304] width 126 height 11
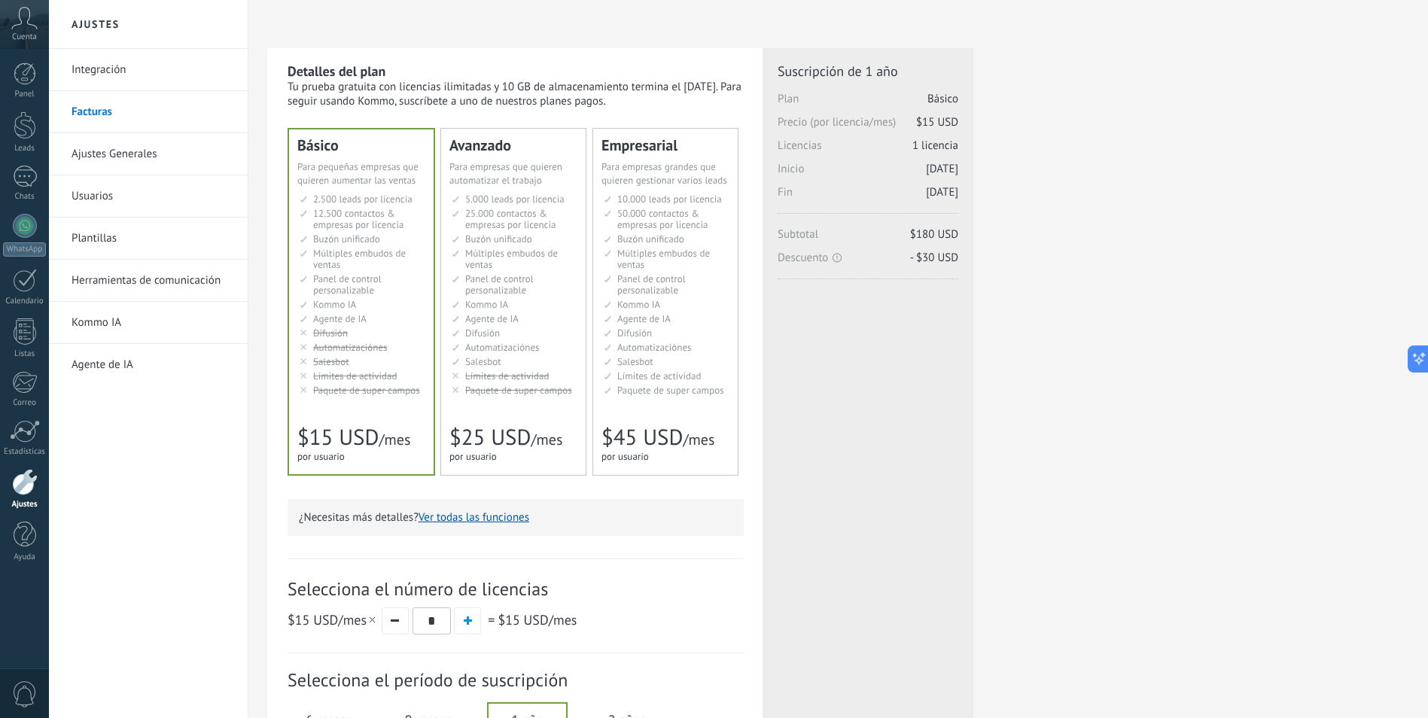
click at [145, 151] on link "Ajustes Generales" at bounding box center [152, 154] width 161 height 42
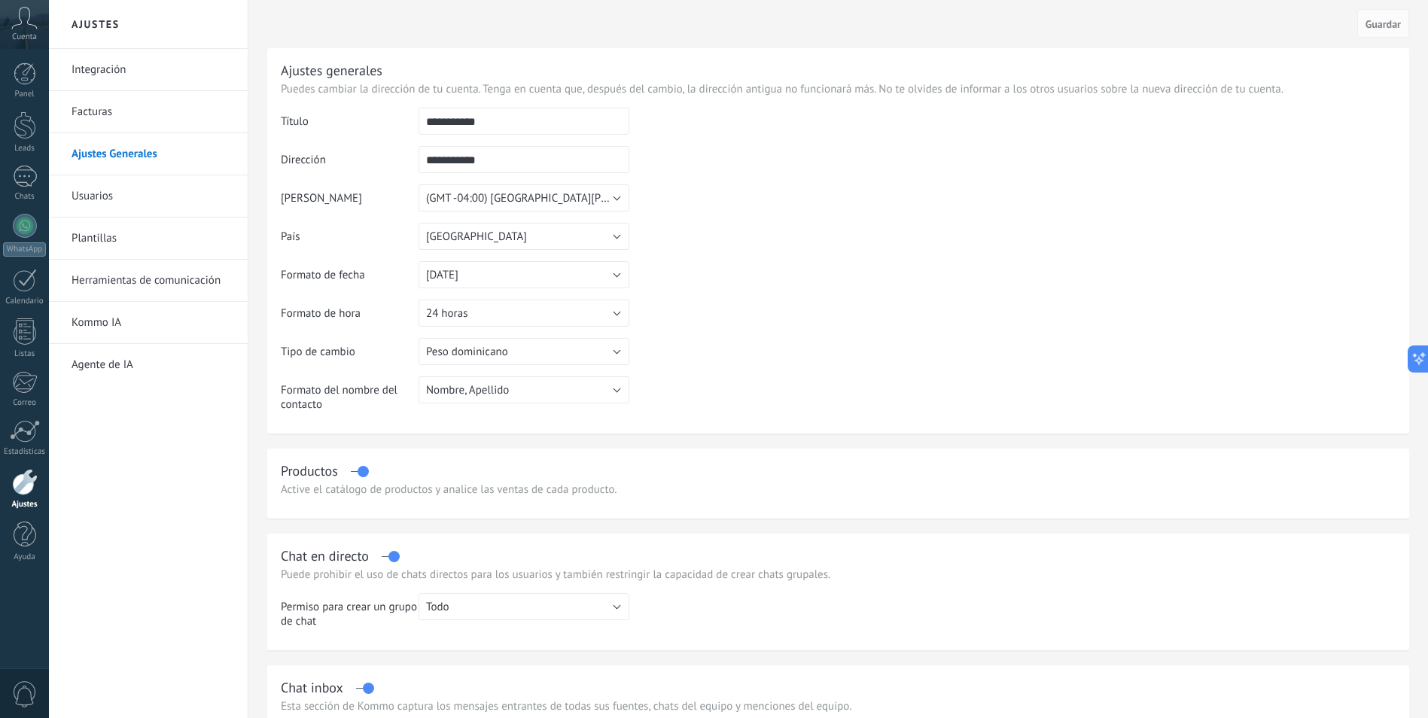
click at [113, 107] on link "Facturas" at bounding box center [152, 112] width 161 height 42
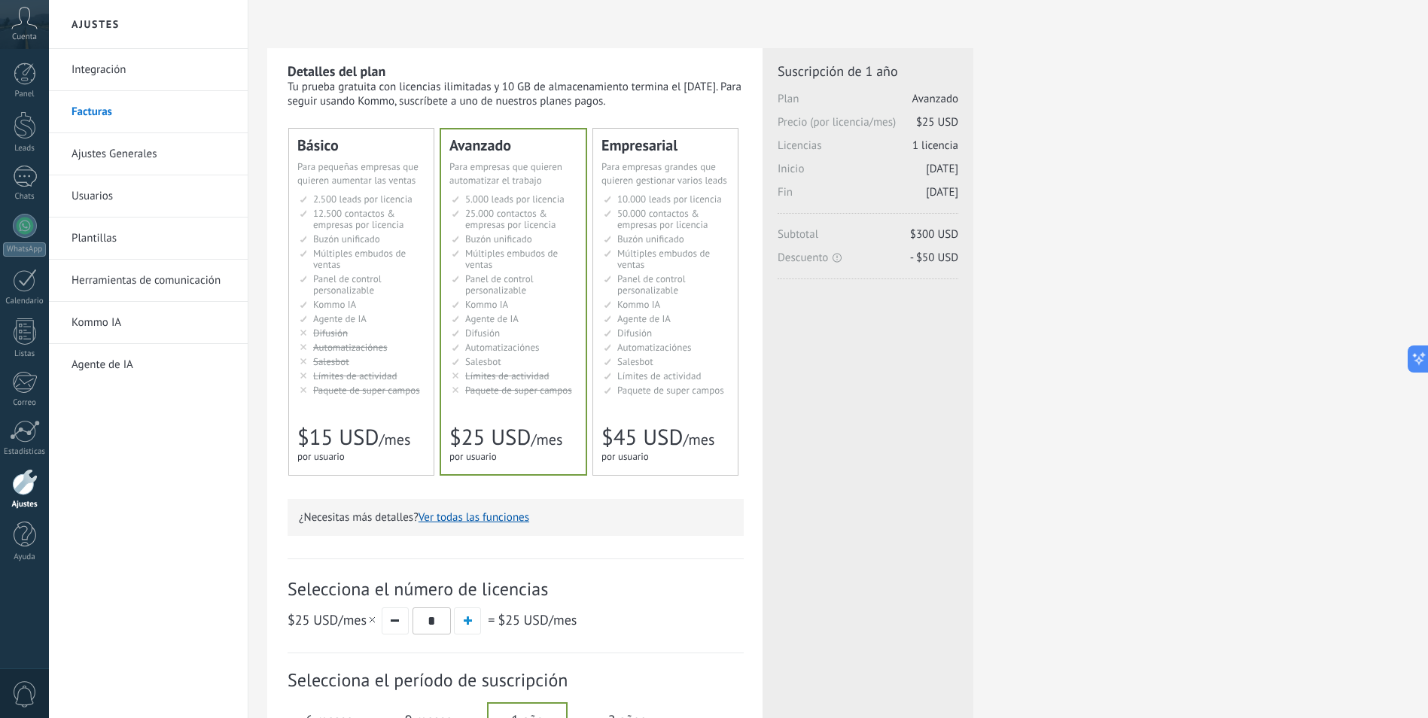
scroll to position [246, 0]
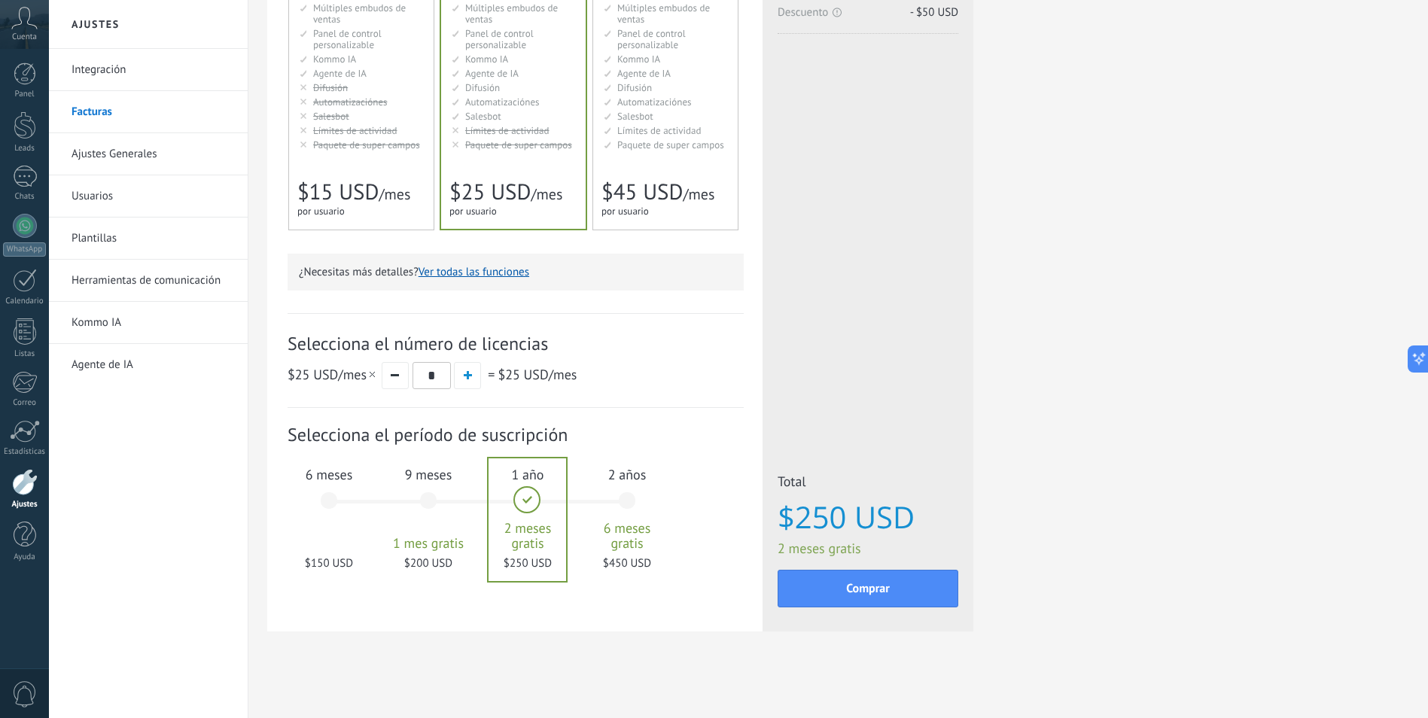
click at [135, 159] on link "Ajustes Generales" at bounding box center [152, 154] width 161 height 42
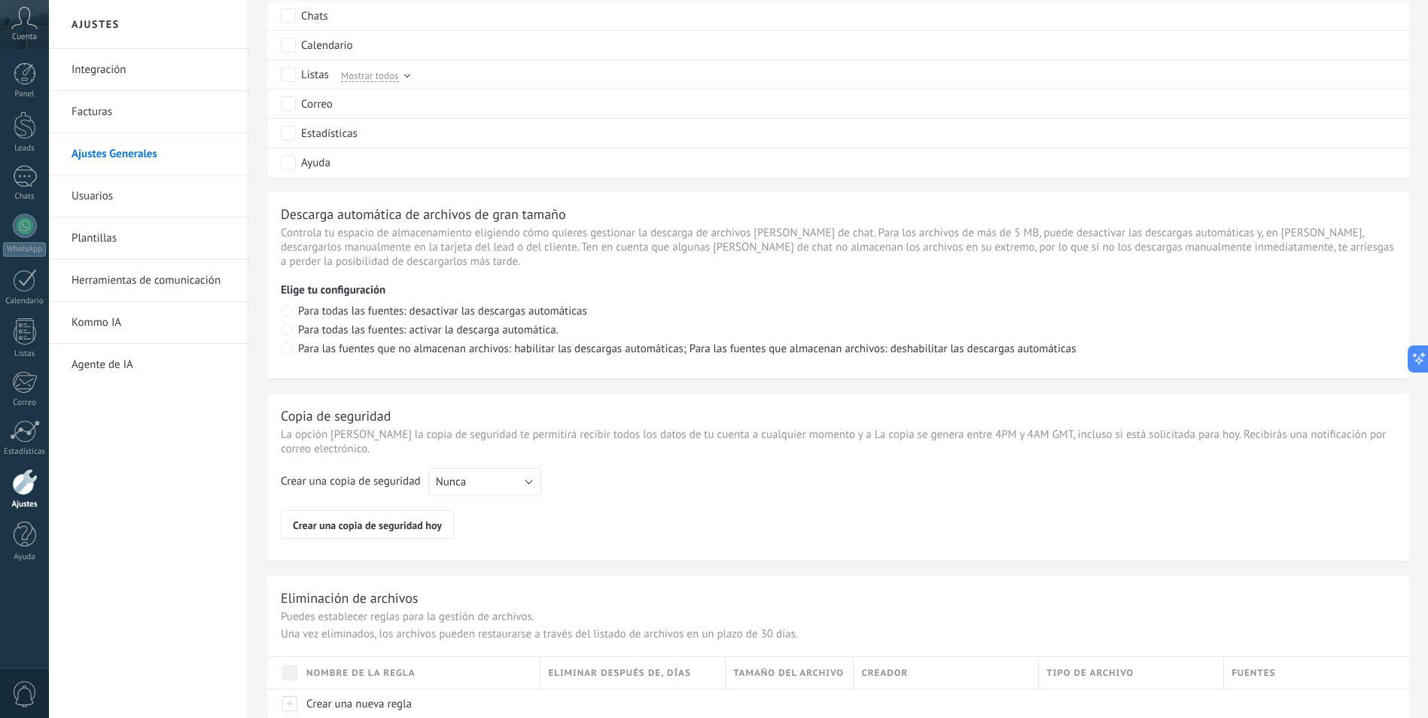
scroll to position [926, 0]
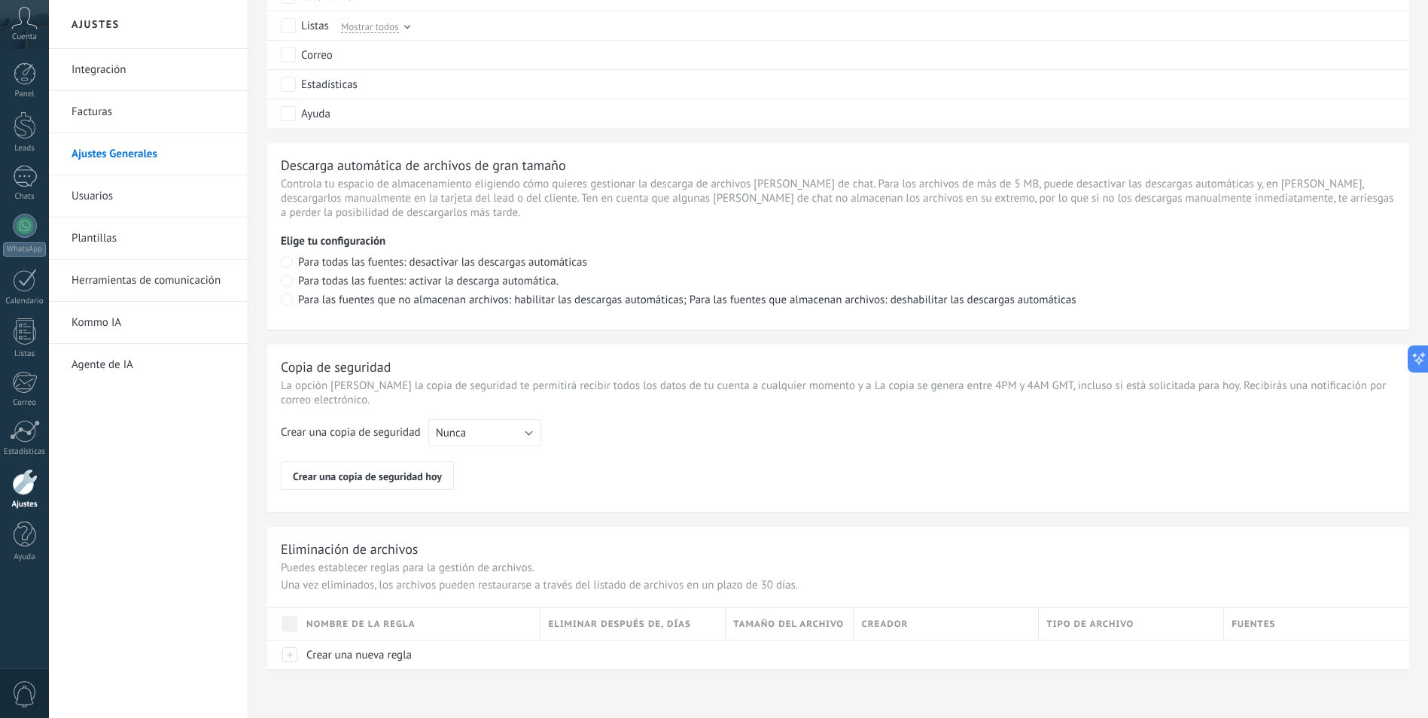
click at [99, 200] on link "Usuarios" at bounding box center [152, 196] width 161 height 42
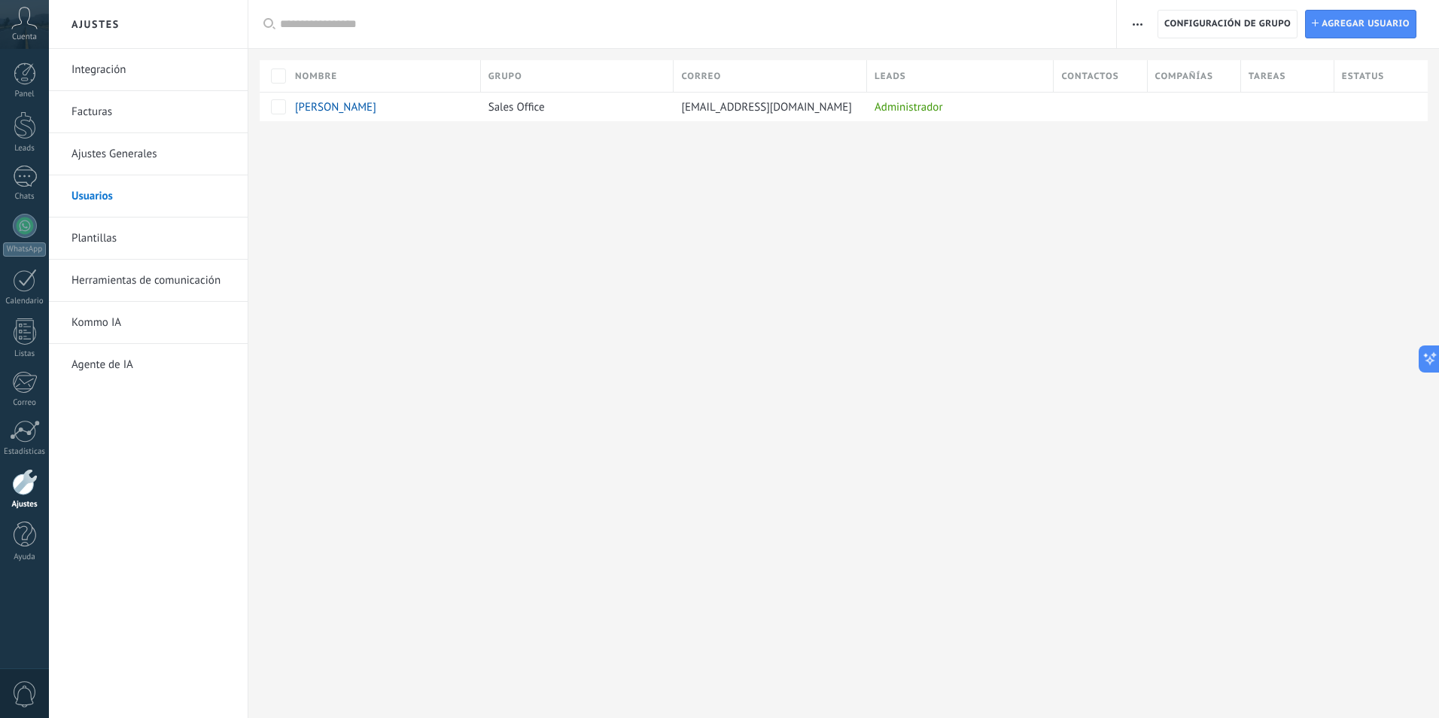
click at [114, 236] on link "Plantillas" at bounding box center [152, 239] width 161 height 42
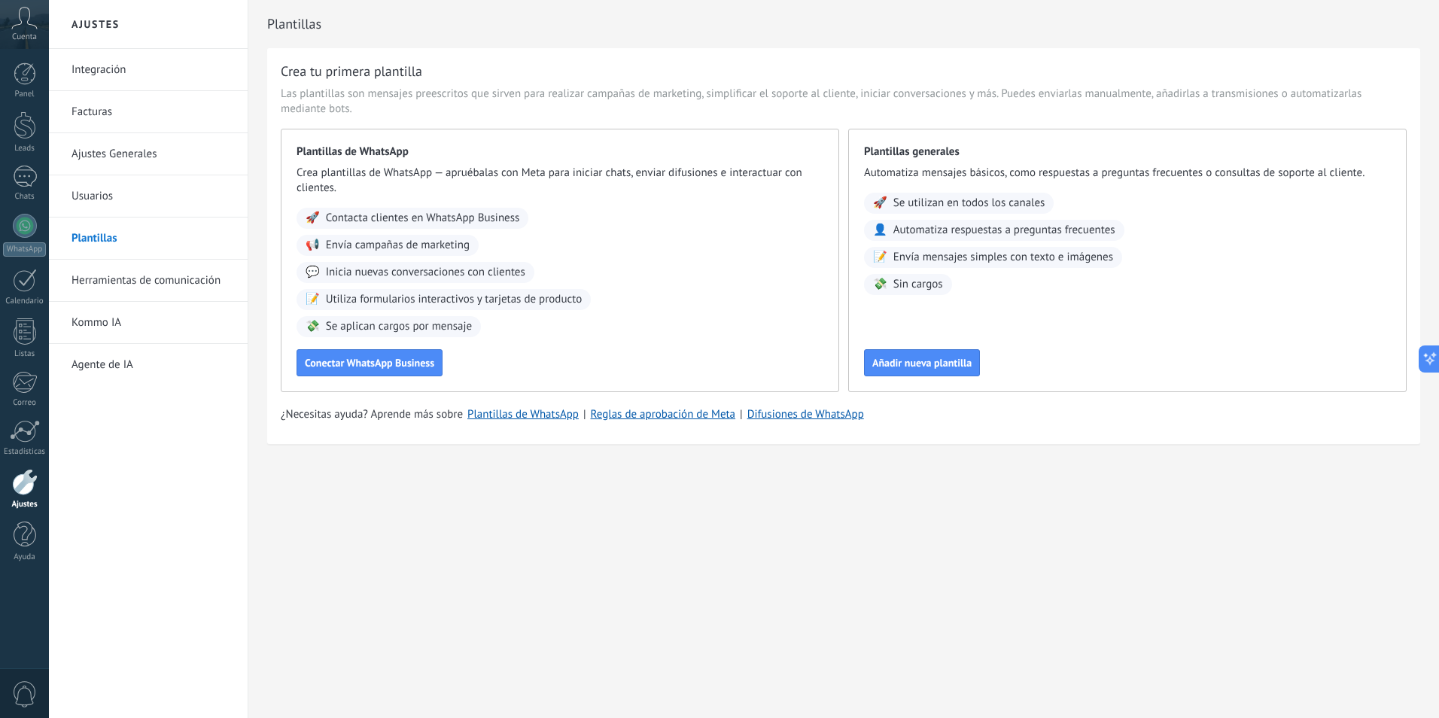
click at [160, 287] on link "Herramientas de comunicación" at bounding box center [152, 281] width 161 height 42
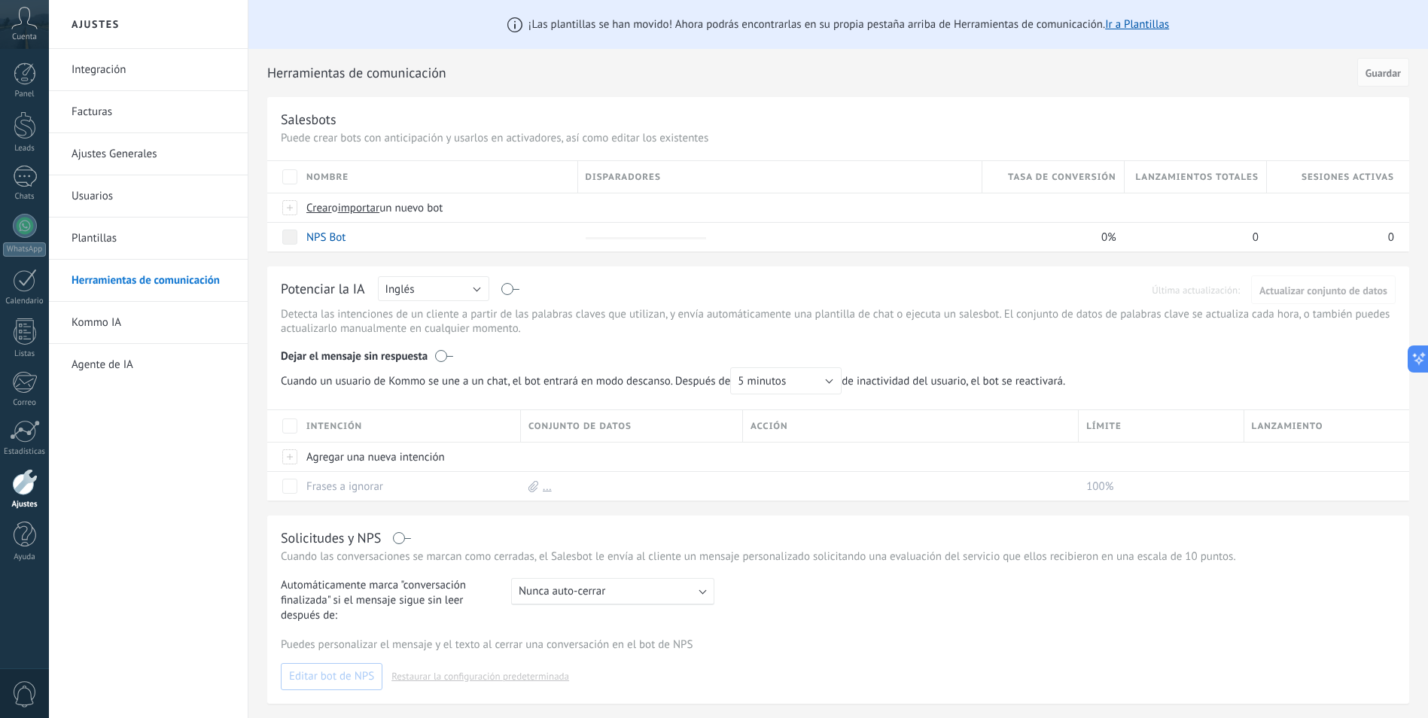
click at [116, 324] on link "Kommo IA" at bounding box center [152, 323] width 161 height 42
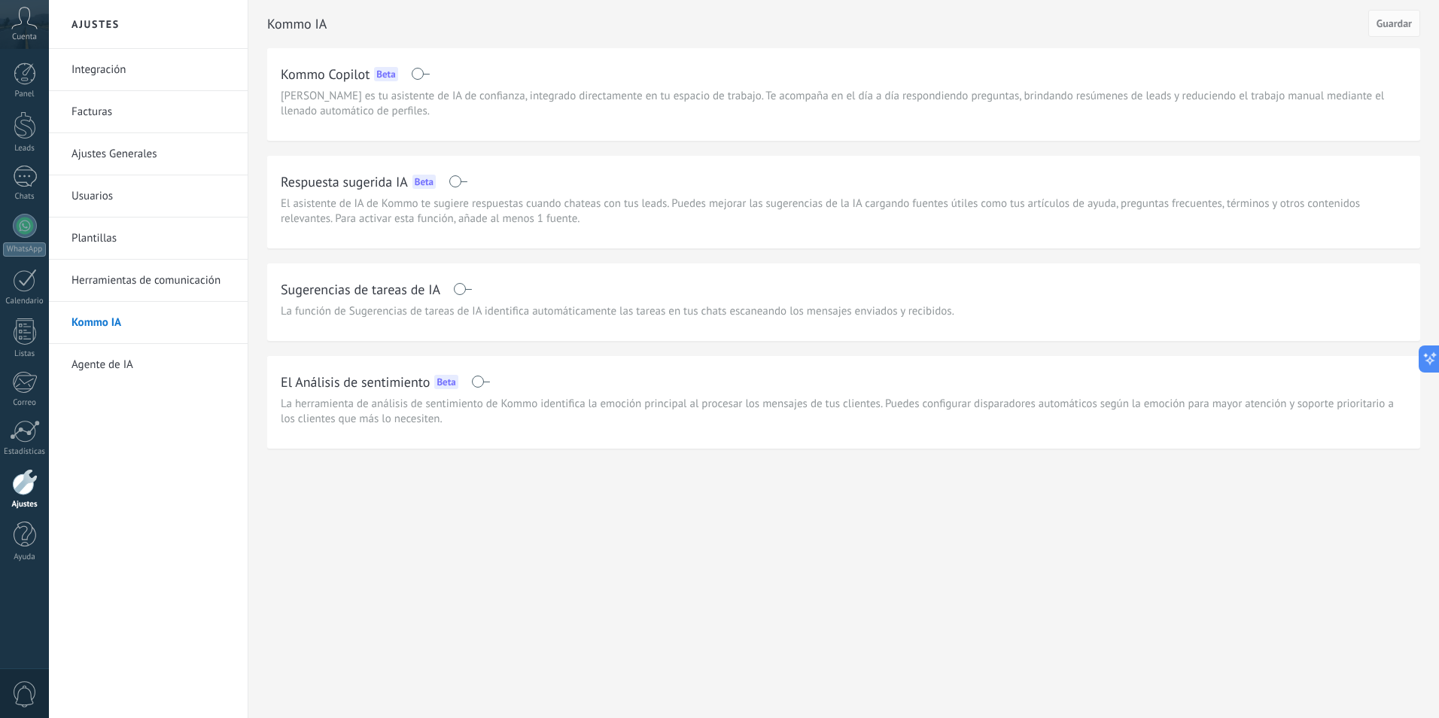
click at [112, 363] on link "Agente de IA" at bounding box center [152, 365] width 161 height 42
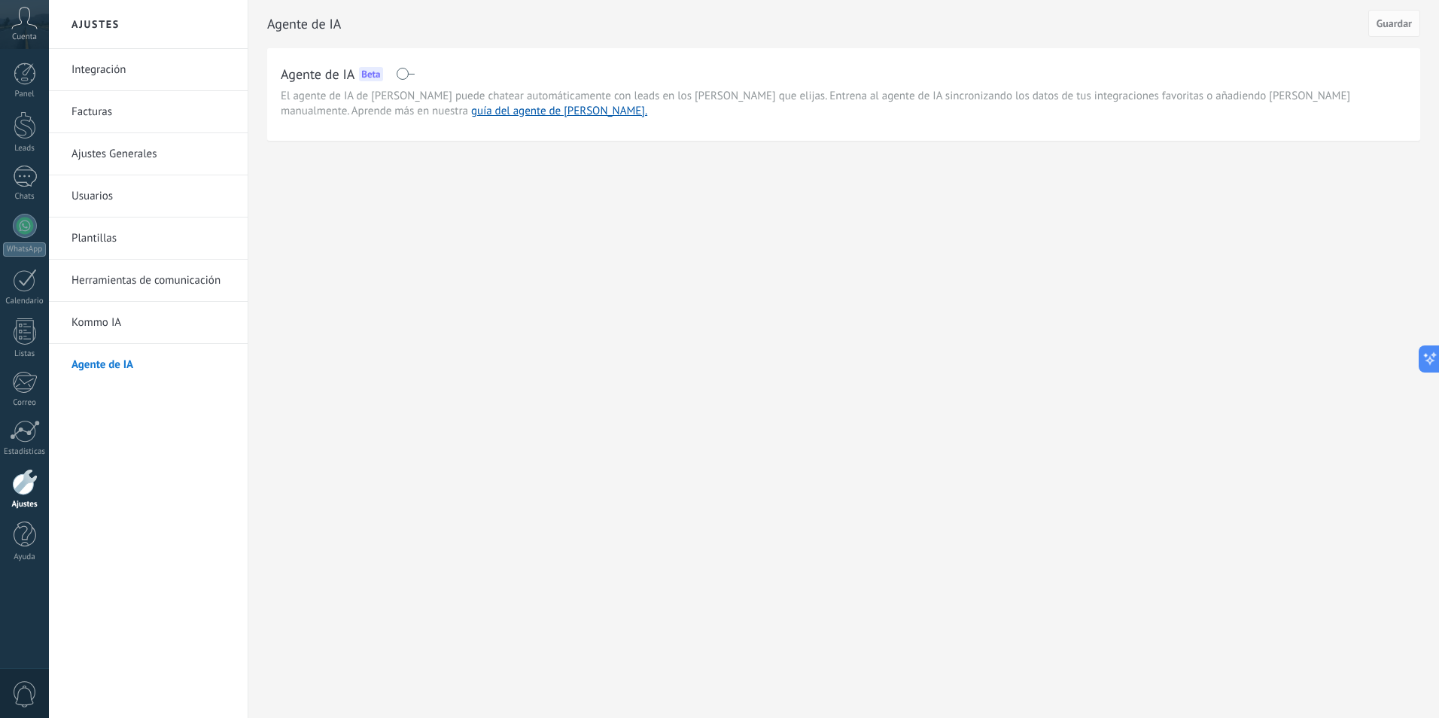
click at [35, 23] on icon at bounding box center [24, 18] width 26 height 23
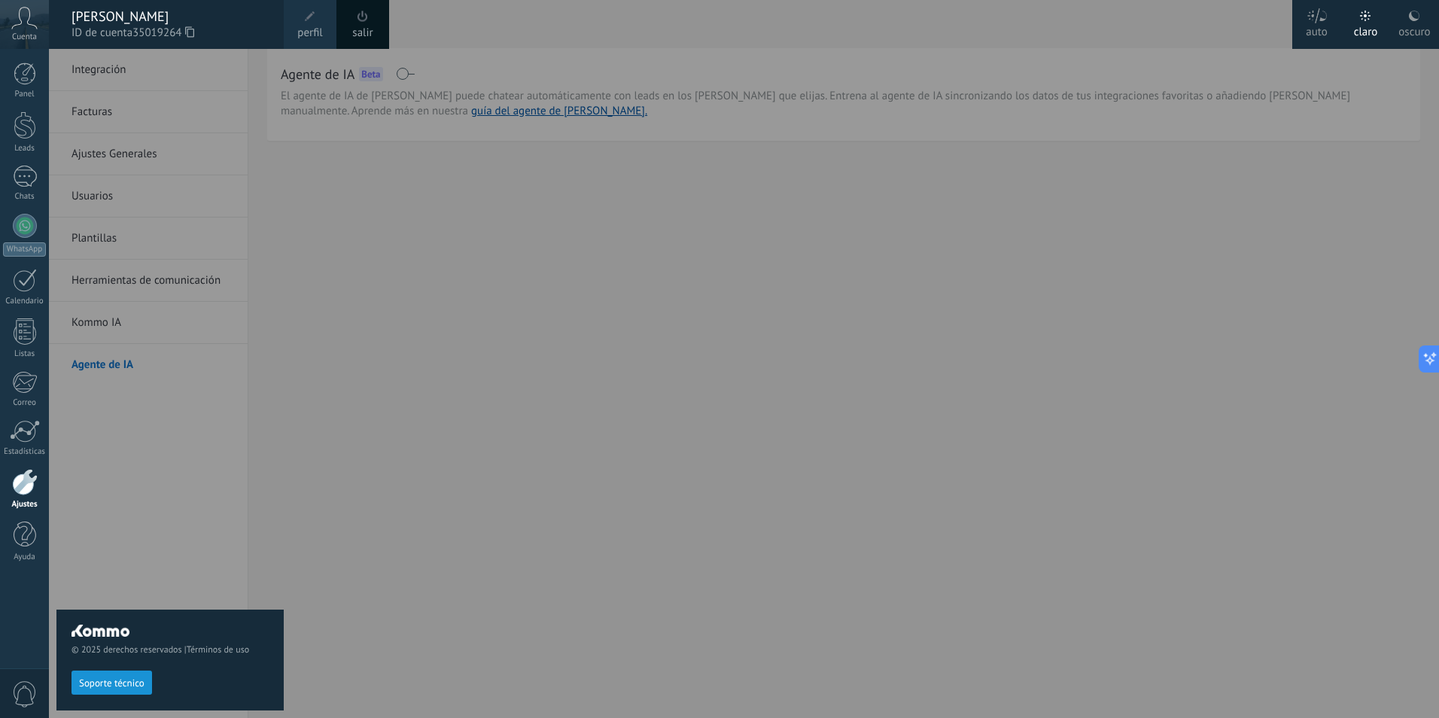
click at [565, 282] on div at bounding box center [768, 359] width 1439 height 718
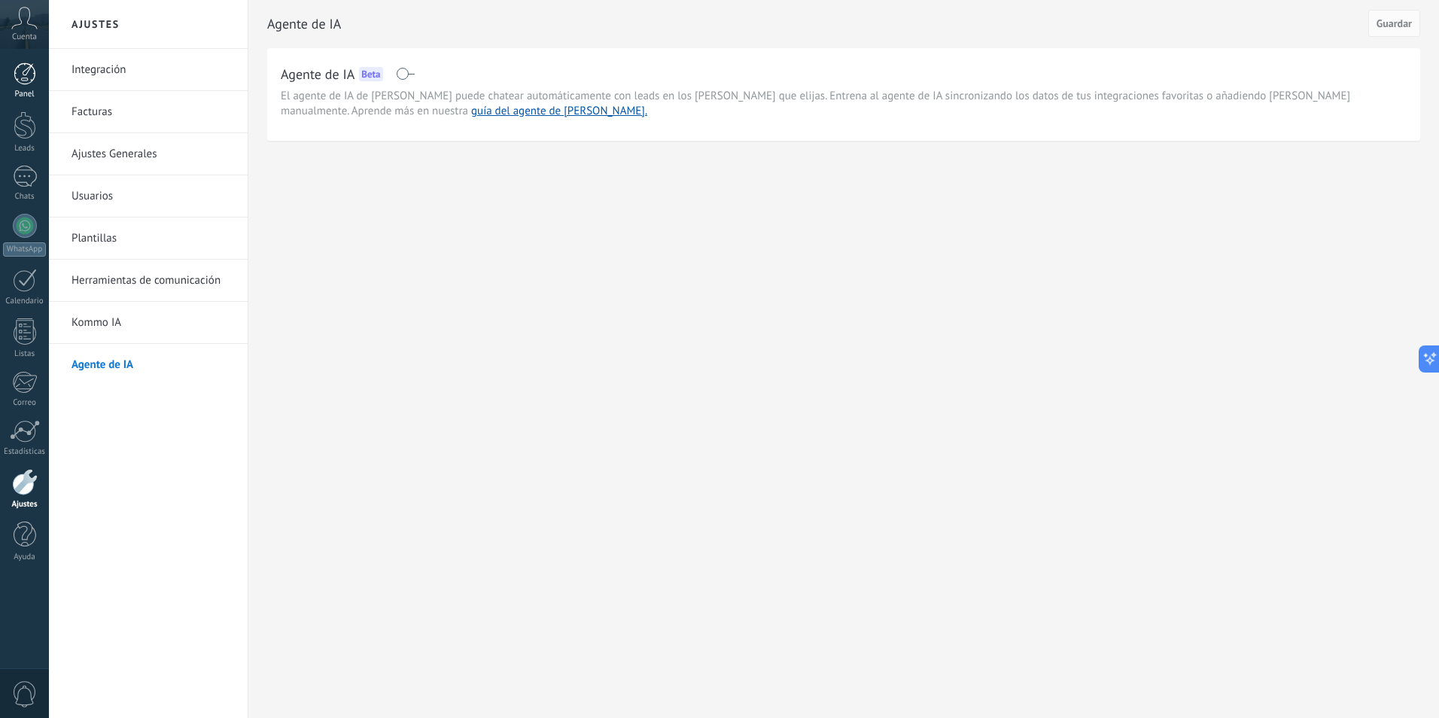
click at [23, 77] on div at bounding box center [25, 73] width 23 height 23
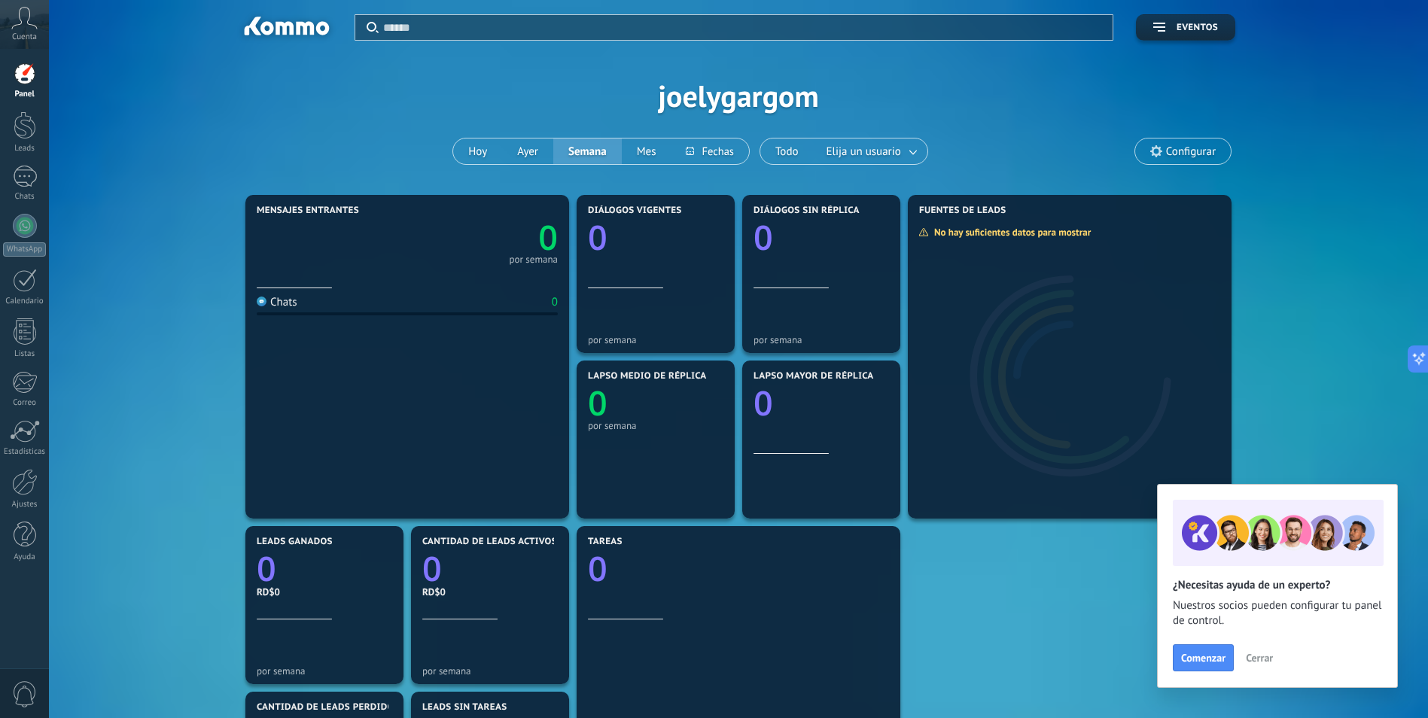
click at [29, 20] on use at bounding box center [25, 18] width 26 height 22
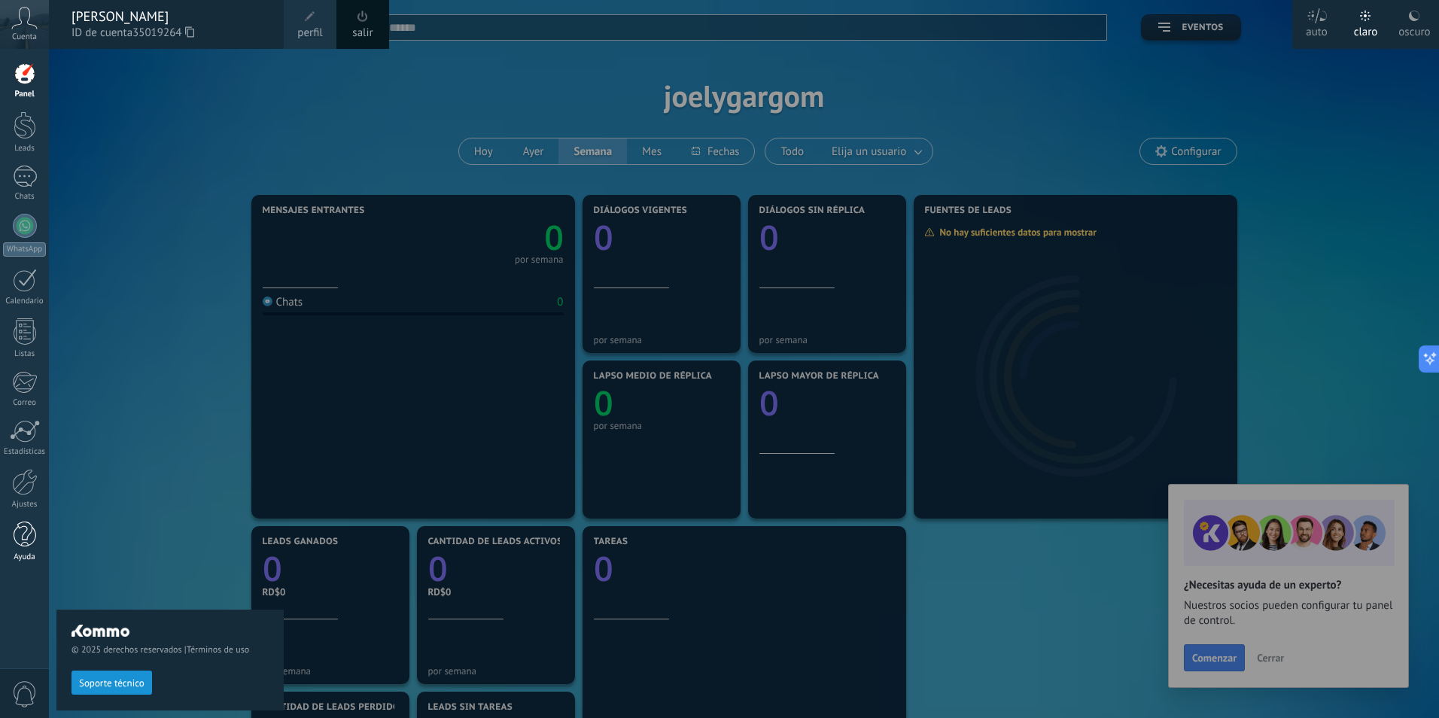
click at [27, 538] on div at bounding box center [25, 535] width 23 height 26
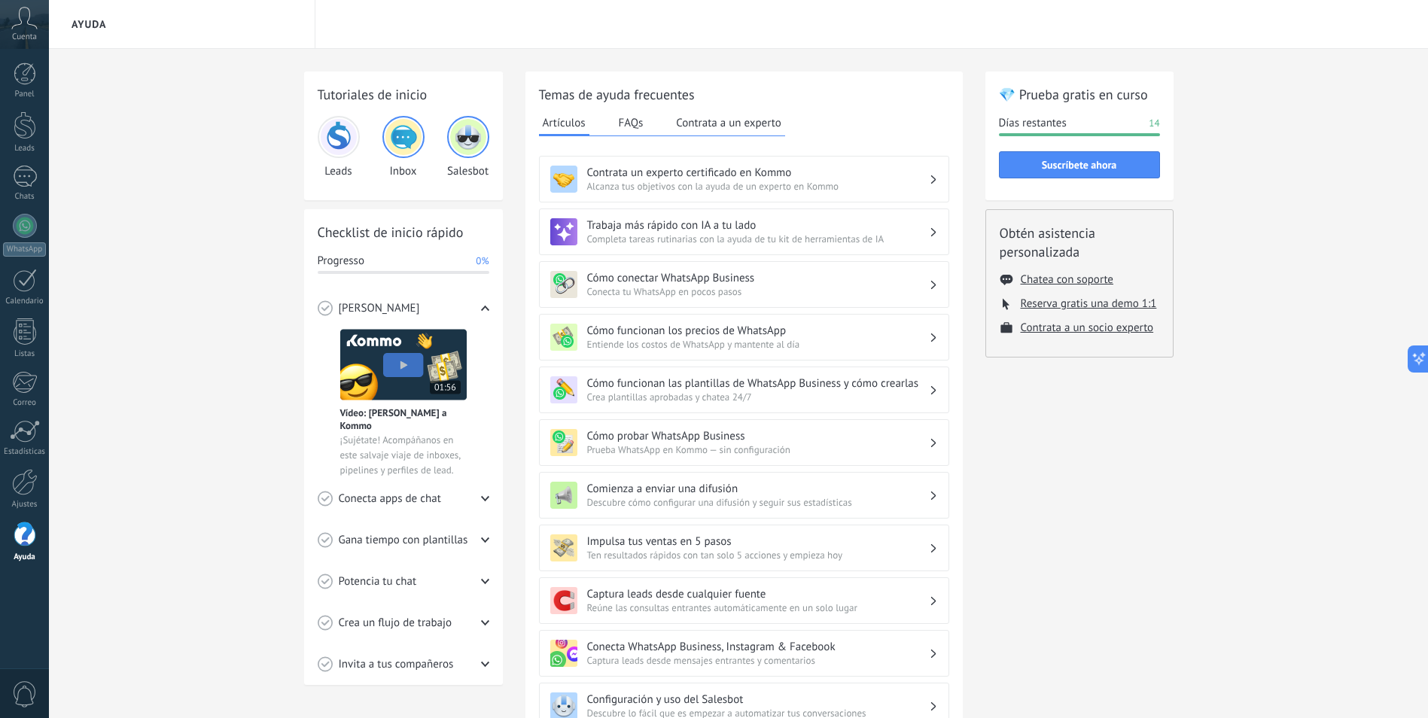
click at [23, 34] on span "Cuenta" at bounding box center [24, 37] width 25 height 10
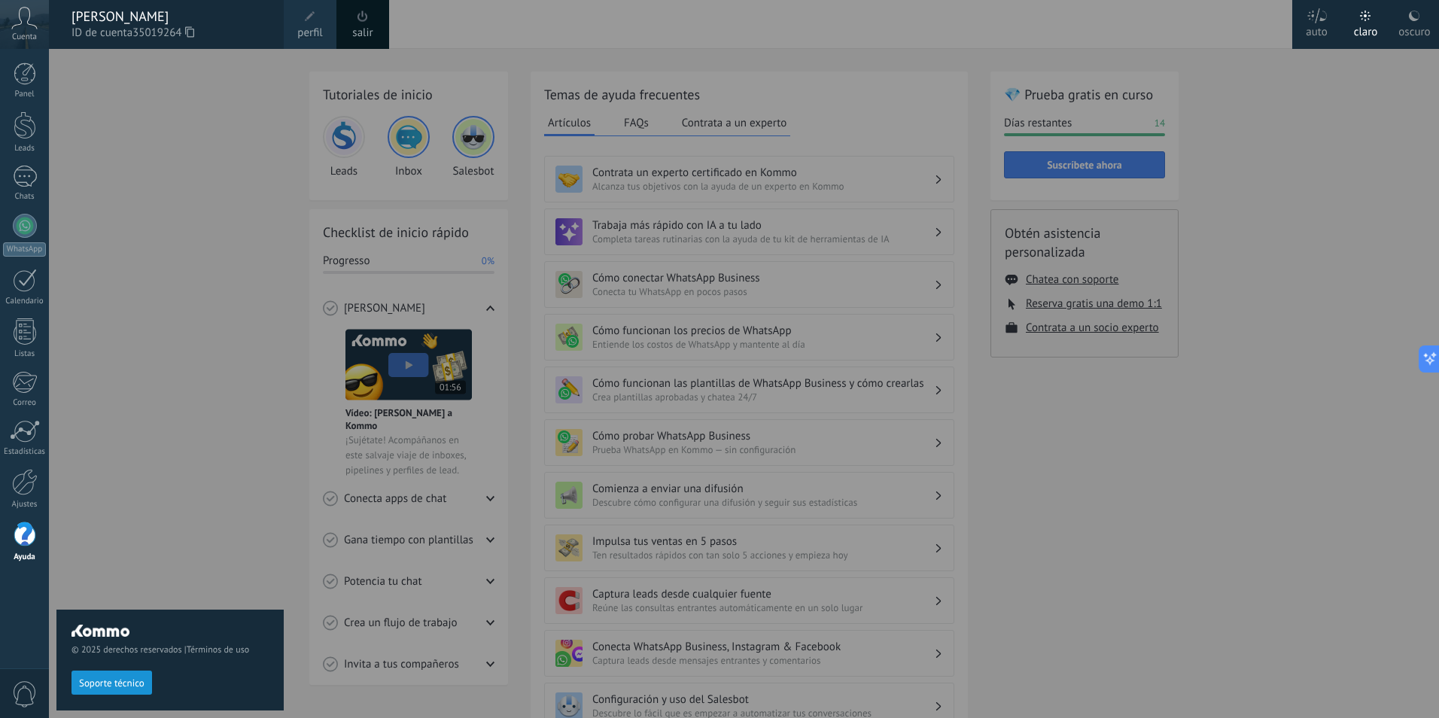
click at [125, 20] on div "[PERSON_NAME]" at bounding box center [170, 16] width 197 height 17
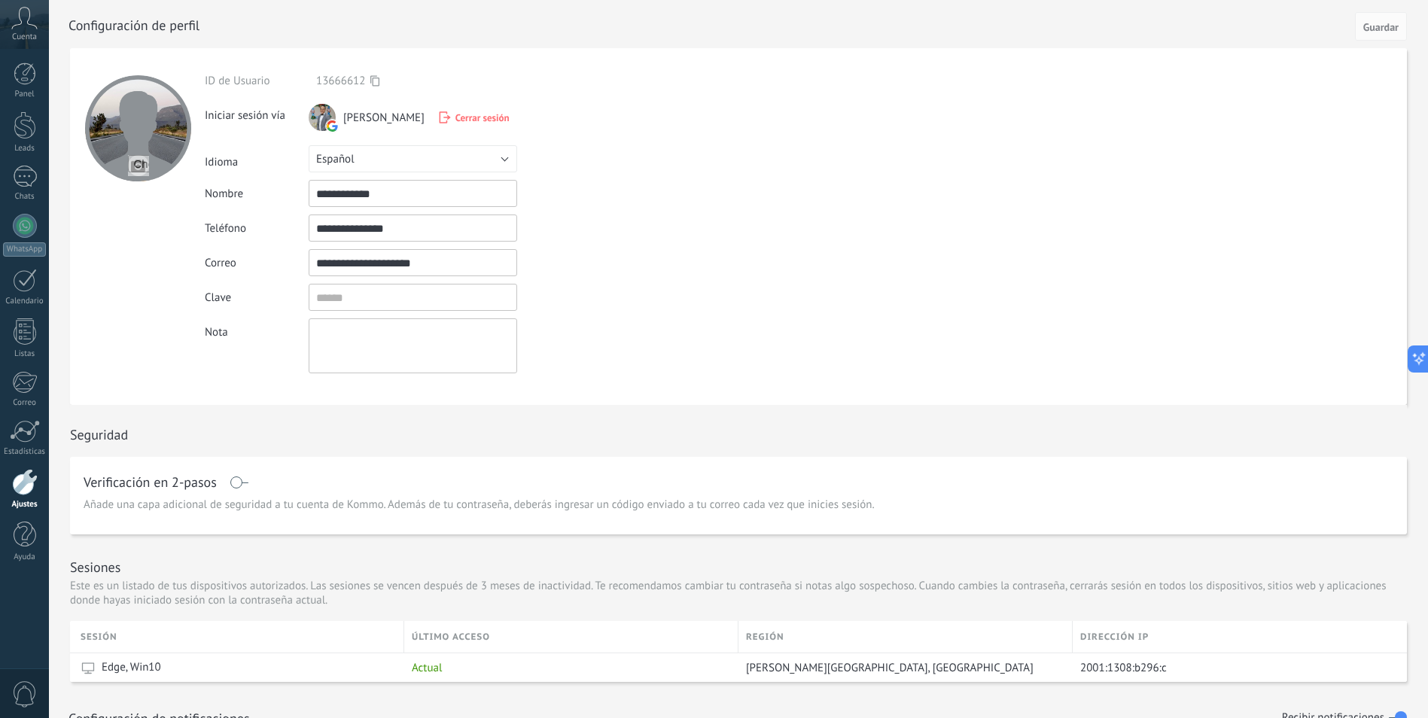
click at [456, 118] on span "Cerrar sesión" at bounding box center [482, 117] width 54 height 13
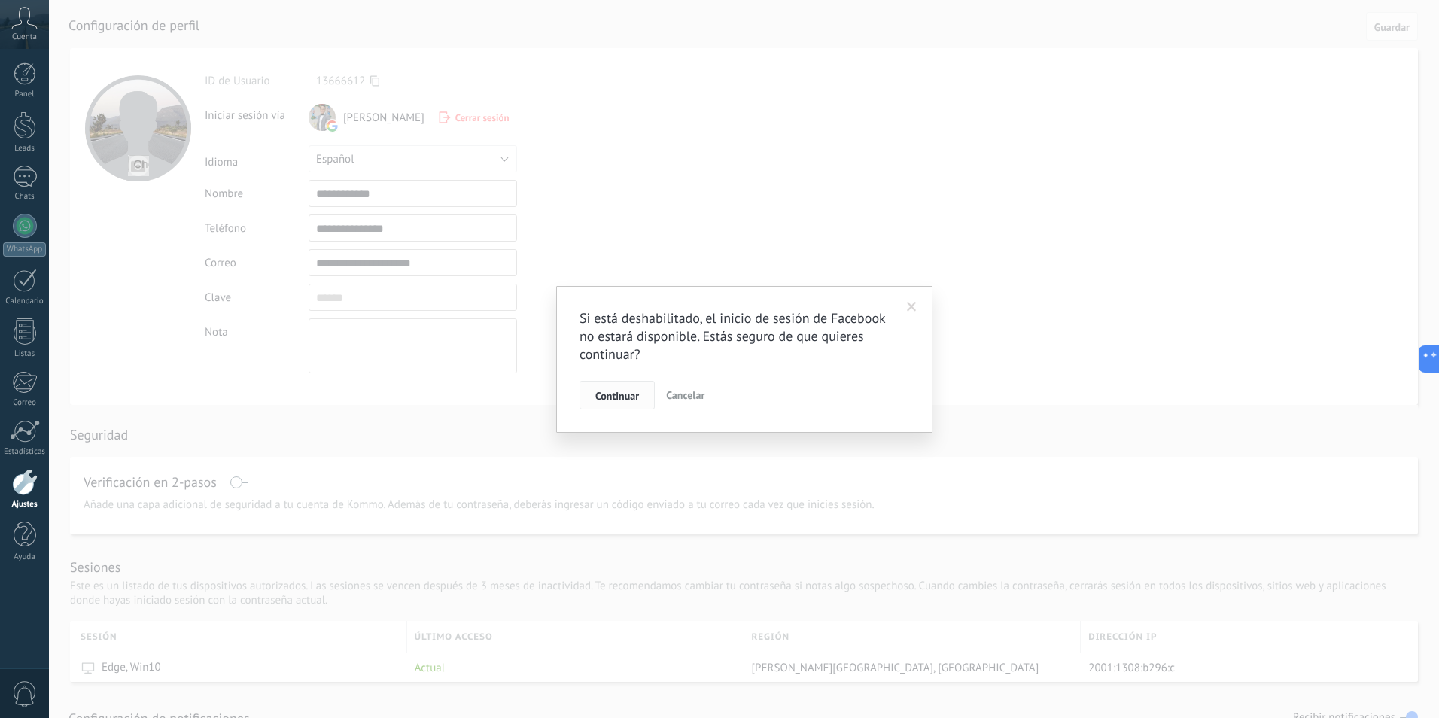
click at [620, 399] on span "Continuar" at bounding box center [618, 396] width 44 height 11
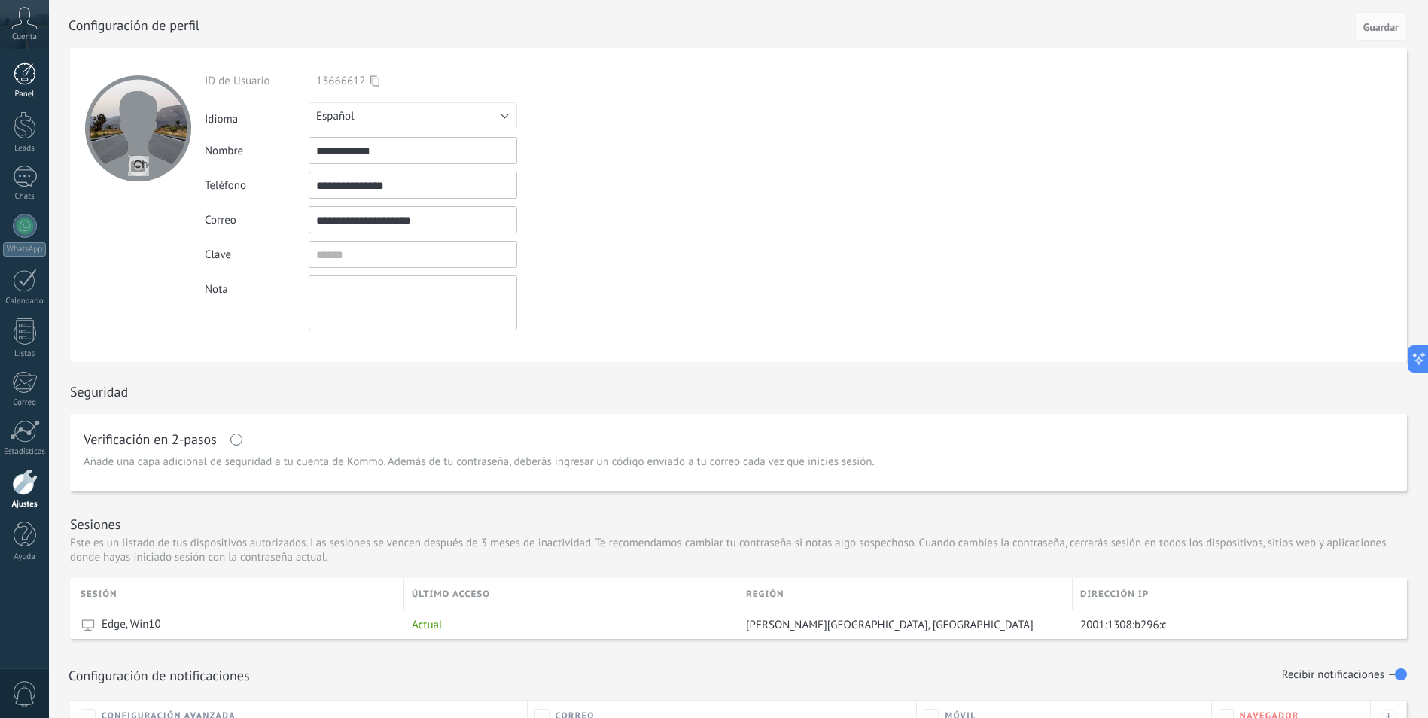
click at [29, 83] on div at bounding box center [25, 73] width 23 height 23
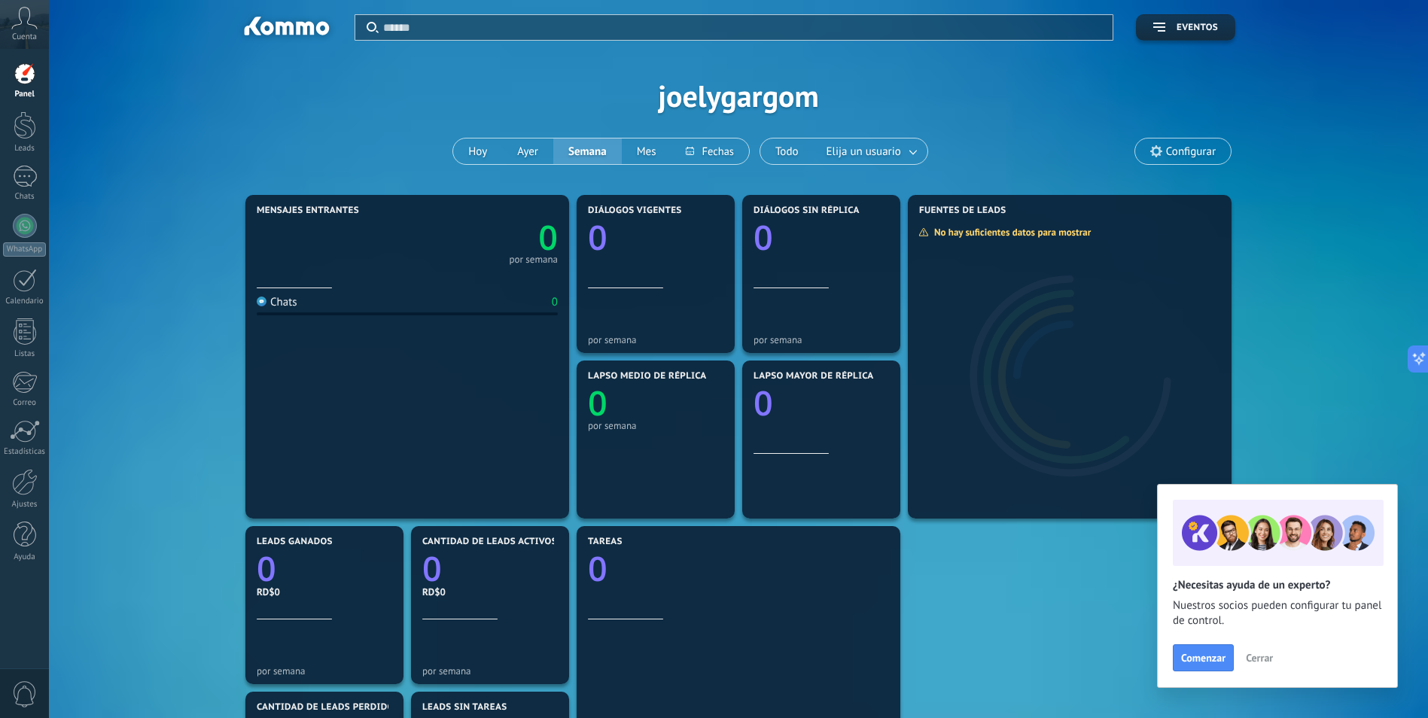
click at [26, 35] on span "Cuenta" at bounding box center [24, 37] width 25 height 10
